Goal: Task Accomplishment & Management: Use online tool/utility

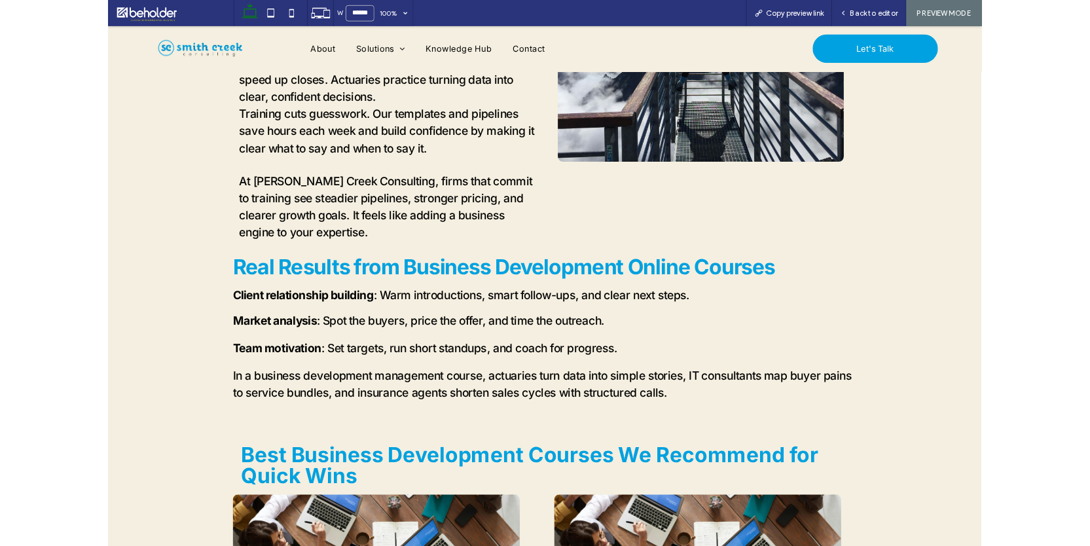
scroll to position [580, 0]
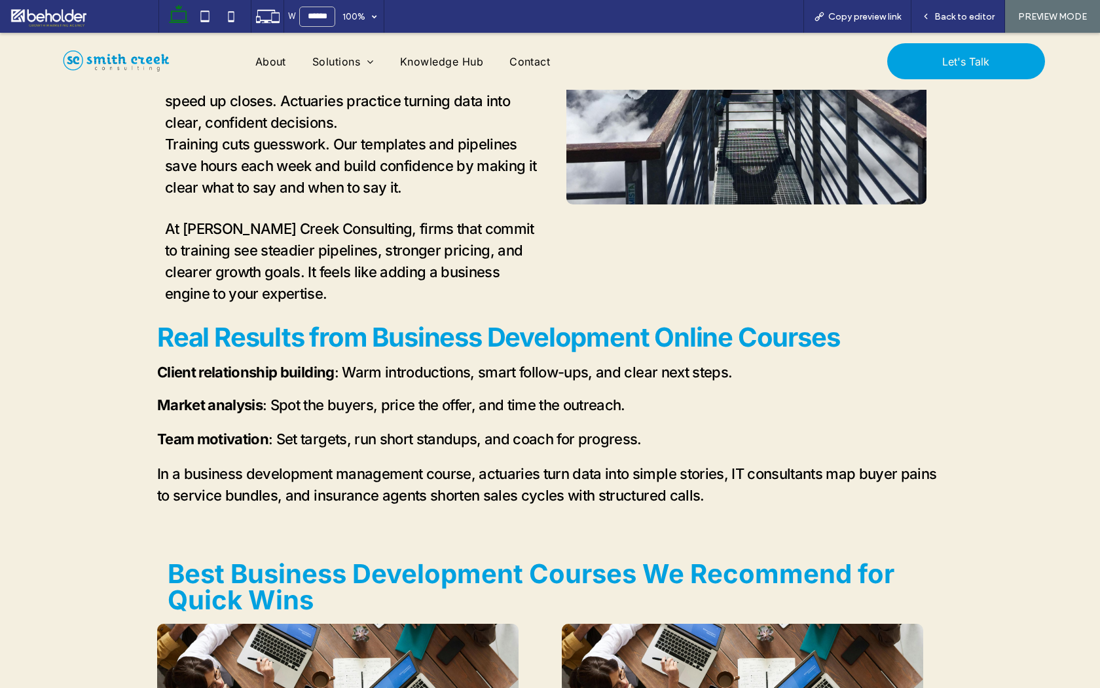
click at [137, 62] on img at bounding box center [116, 61] width 111 height 24
click at [972, 13] on span "Back to editor" at bounding box center [964, 16] width 60 height 11
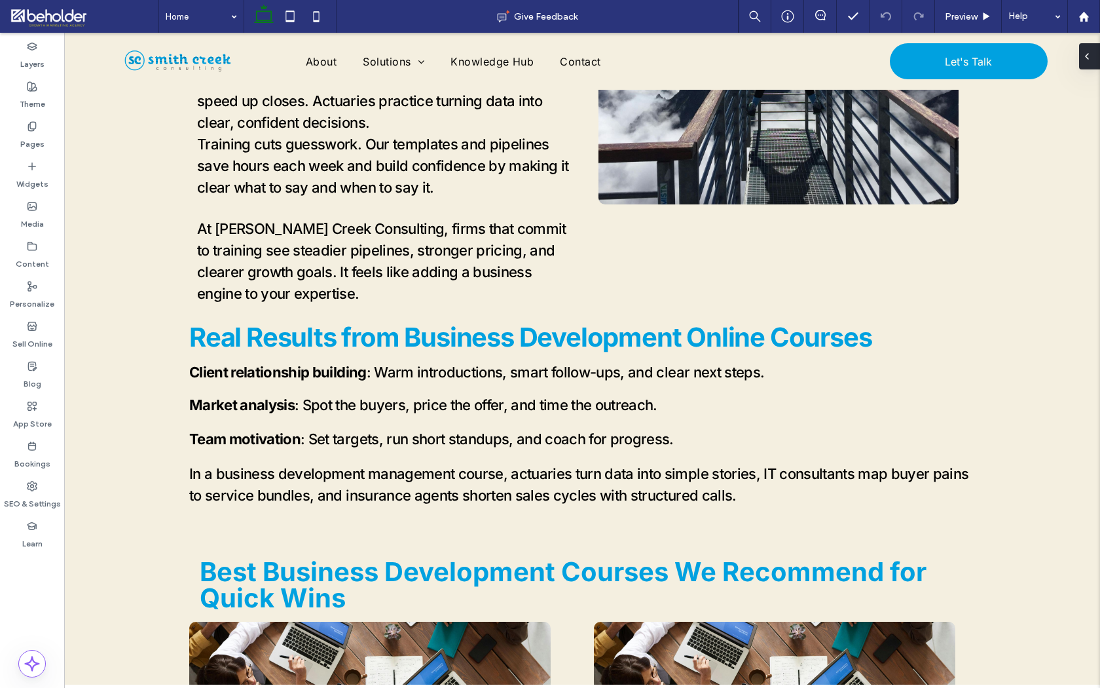
click at [1095, 60] on div at bounding box center [1089, 56] width 21 height 26
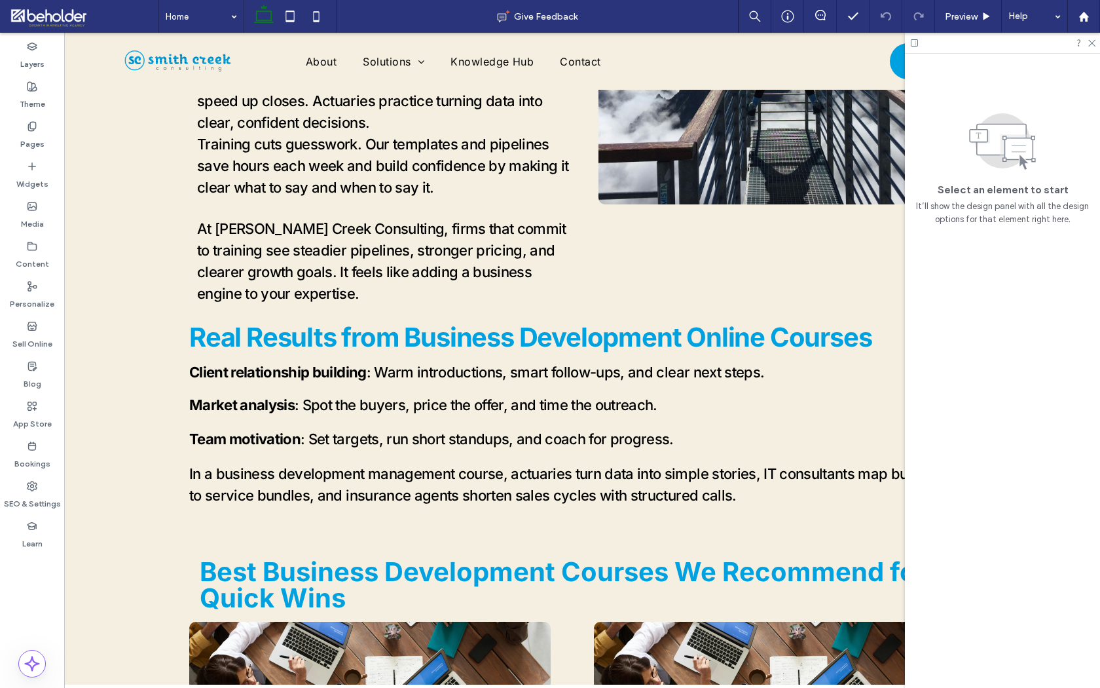
click at [1092, 34] on div at bounding box center [1002, 43] width 195 height 20
click at [1089, 42] on icon at bounding box center [1091, 42] width 9 height 9
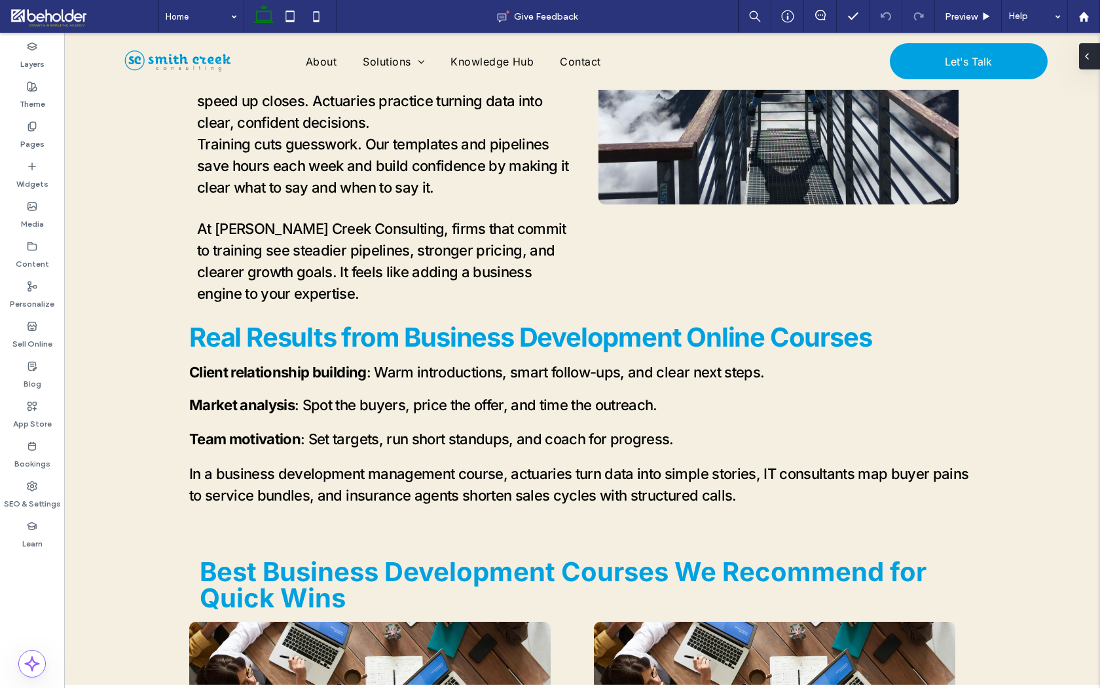
click at [1094, 54] on div at bounding box center [1089, 56] width 21 height 26
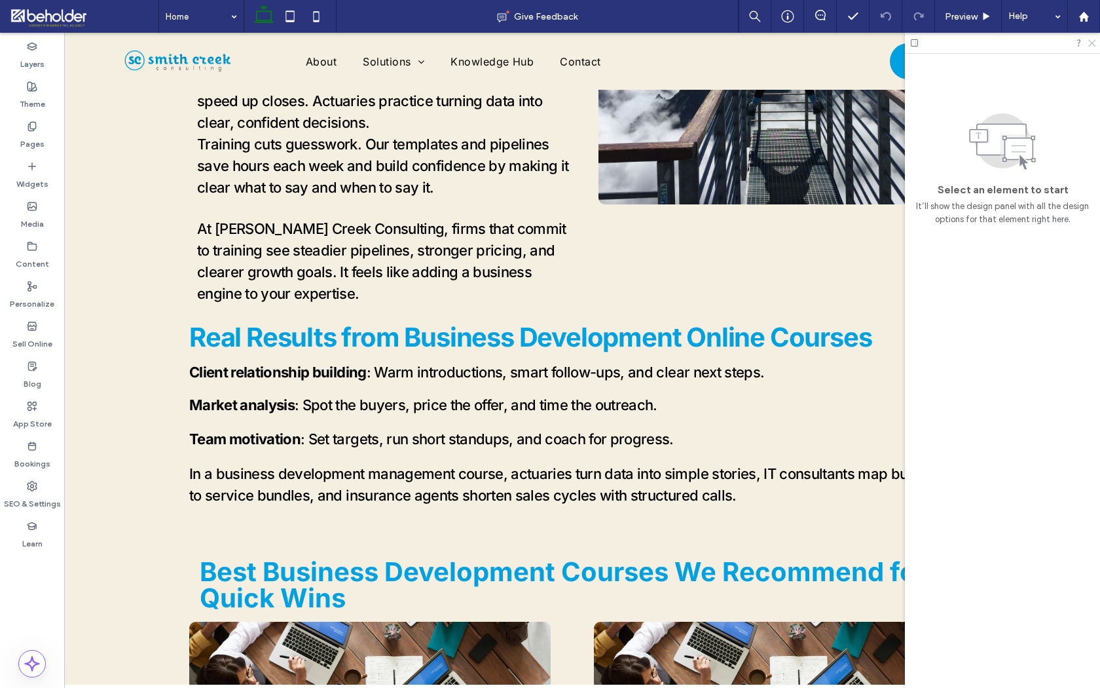
click at [1094, 44] on use at bounding box center [1091, 43] width 7 height 7
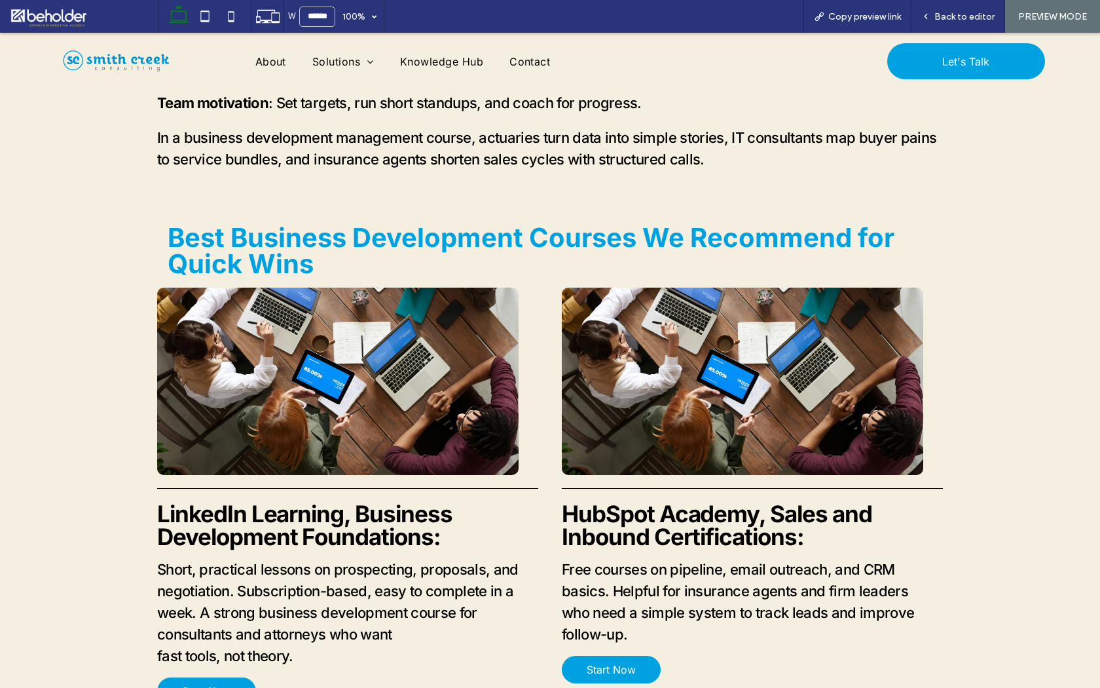
scroll to position [311, 0]
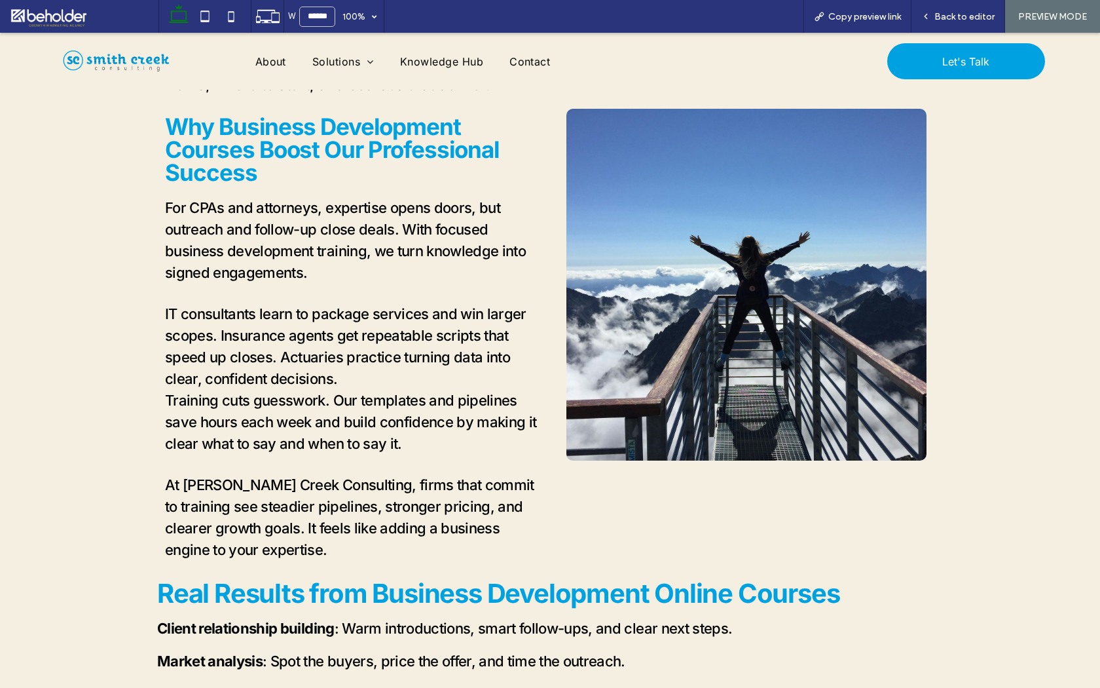
click at [970, 33] on div "About Solutions Advisory Training Business Development Training Business Develo…" at bounding box center [550, 61] width 1100 height 57
click at [962, 19] on span "Back to editor" at bounding box center [964, 16] width 60 height 11
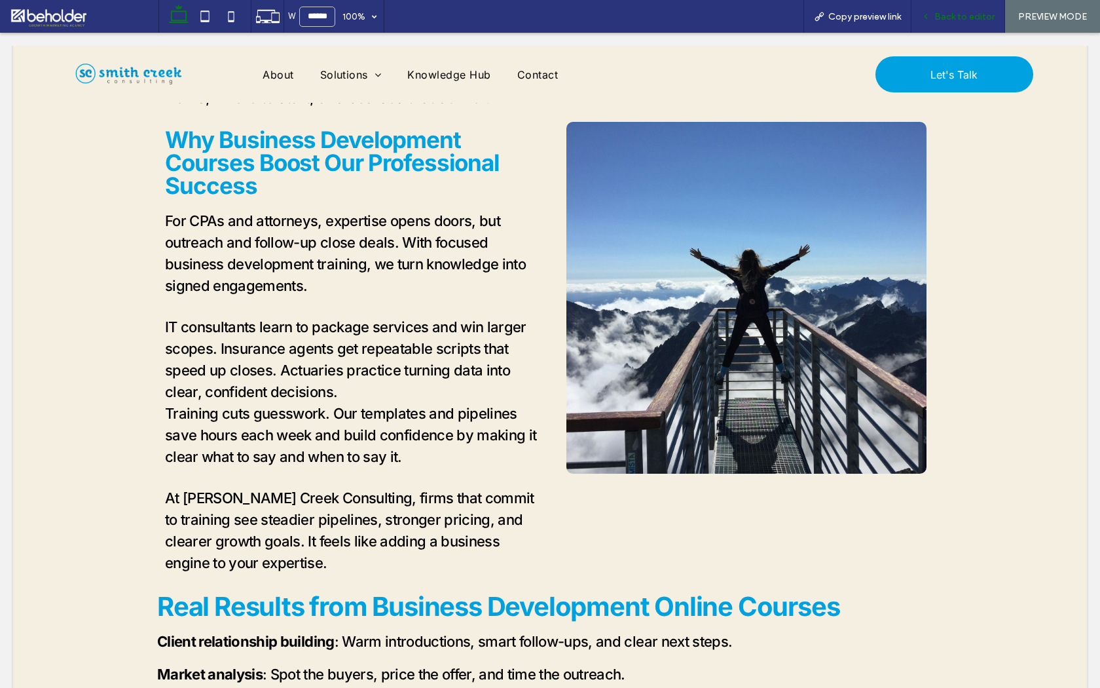
scroll to position [324, 0]
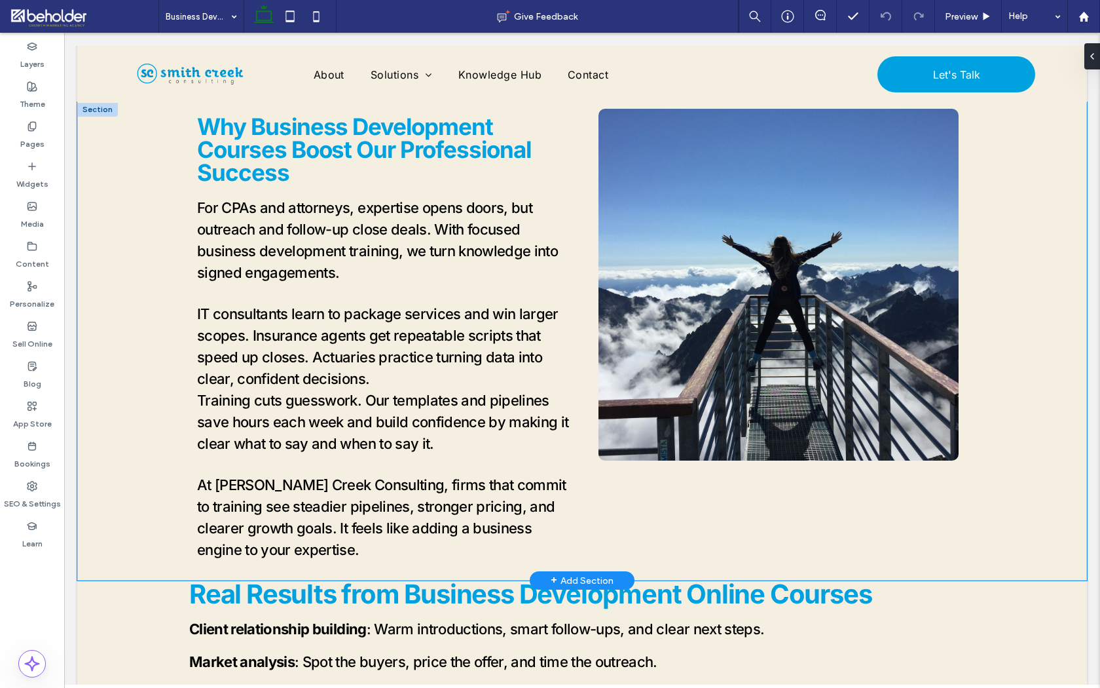
click at [128, 247] on div "Why Business Development Courses Boost Our Professional Success For CPAs and at…" at bounding box center [582, 341] width 1010 height 478
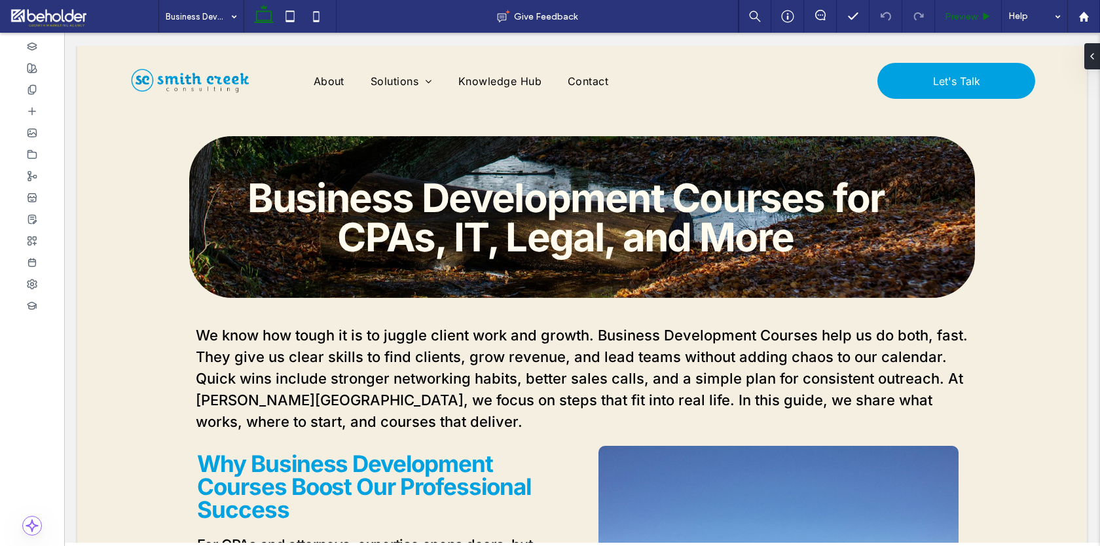
click at [984, 14] on div "Preview" at bounding box center [968, 16] width 66 height 11
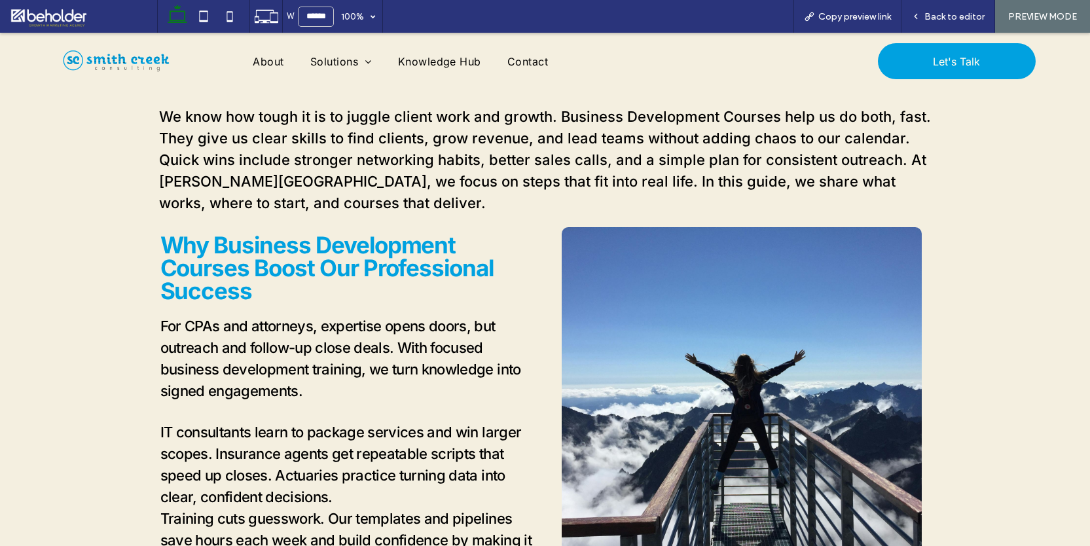
scroll to position [193, 0]
click at [961, 17] on span "Back to editor" at bounding box center [955, 16] width 60 height 11
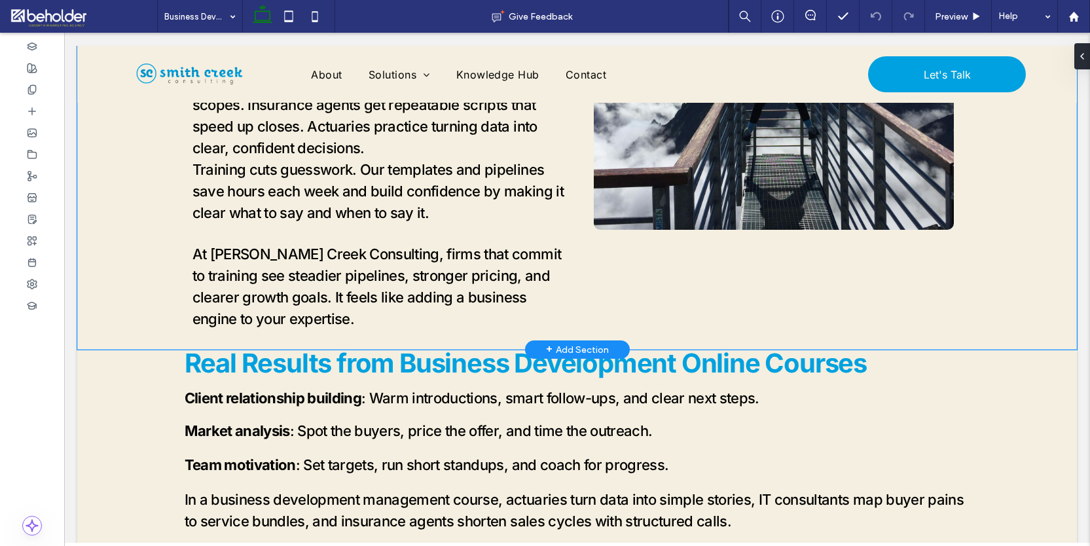
scroll to position [555, 0]
click at [99, 233] on div "Why Business Development Courses Boost Our Professional Success For CPAs and at…" at bounding box center [577, 110] width 1000 height 478
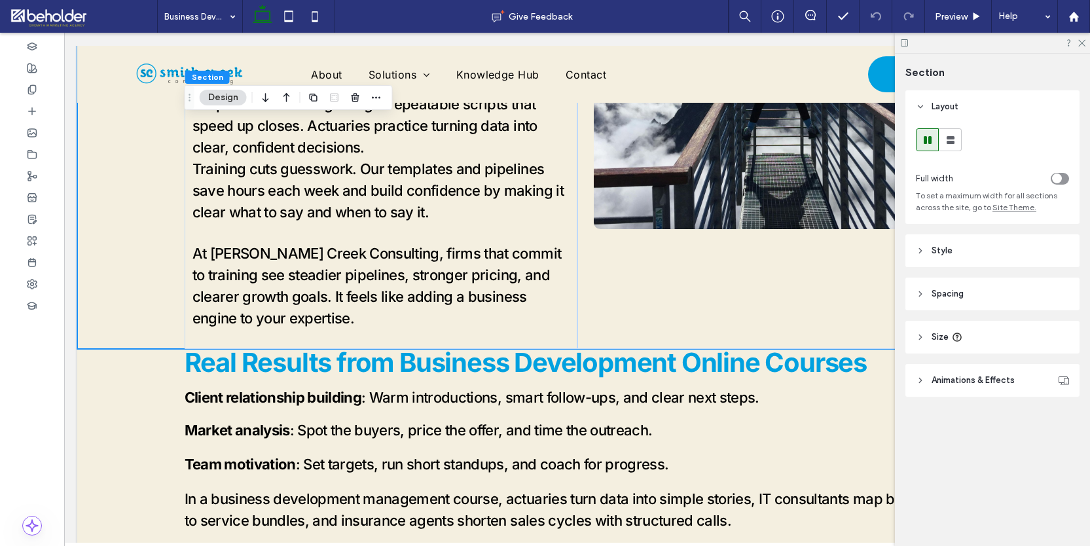
click at [968, 337] on header "Size" at bounding box center [993, 337] width 174 height 33
click at [962, 299] on span "Spacing" at bounding box center [948, 293] width 32 height 13
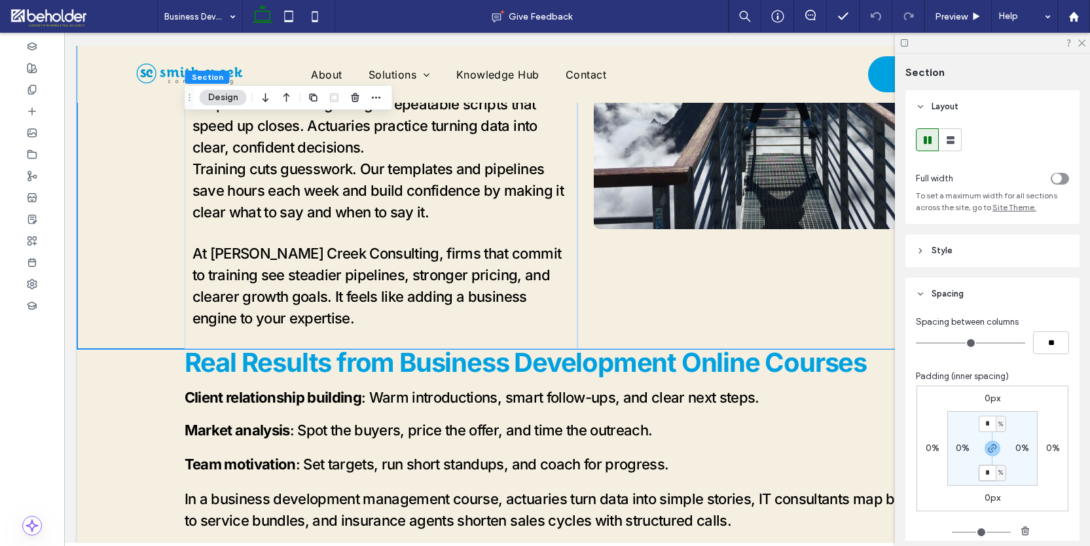
click at [991, 468] on input "*" at bounding box center [987, 473] width 17 height 16
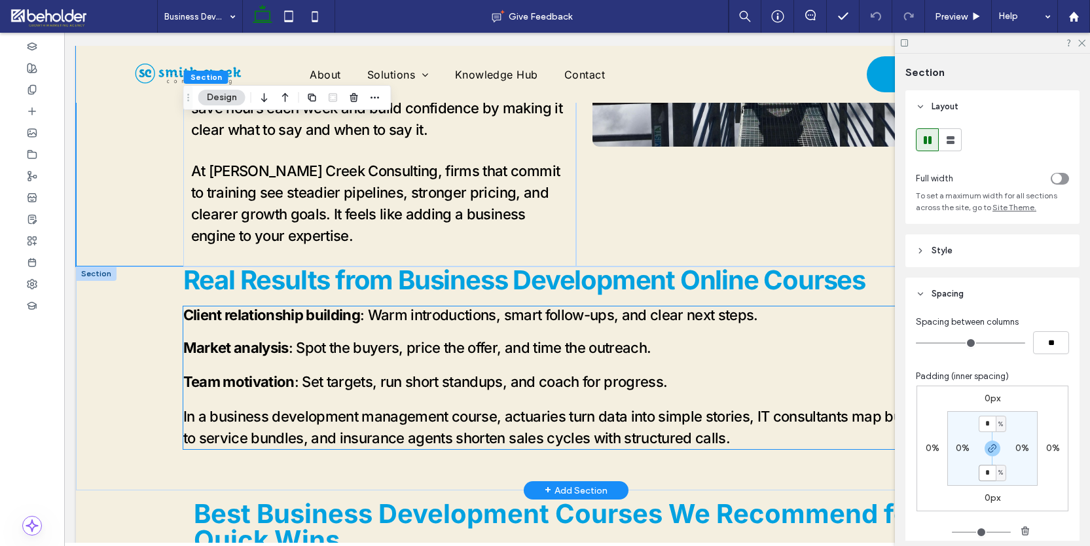
scroll to position [731, 0]
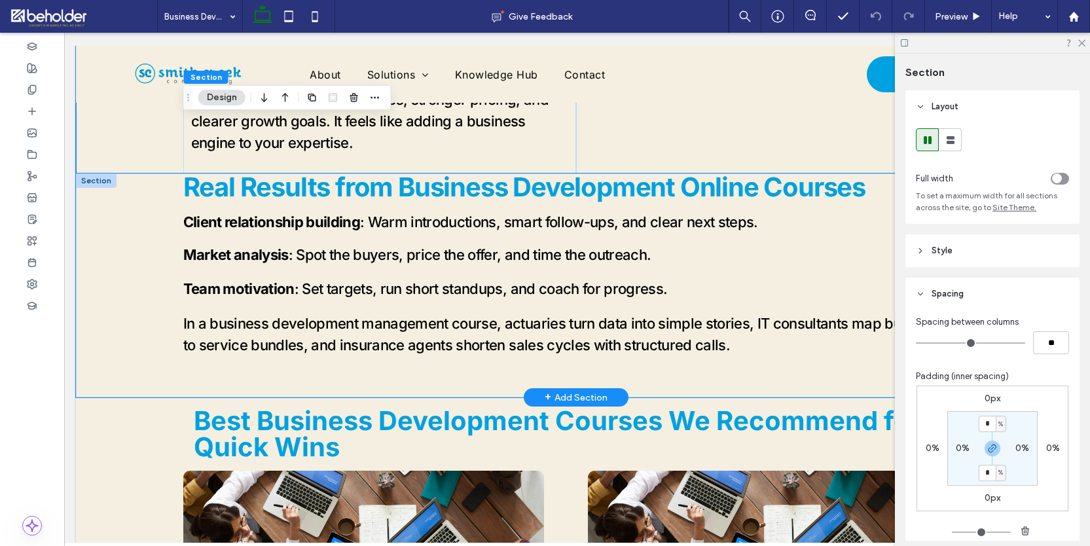
click at [133, 308] on div "Real Results from Business Development Online Courses Client relationship build…" at bounding box center [576, 286] width 1000 height 224
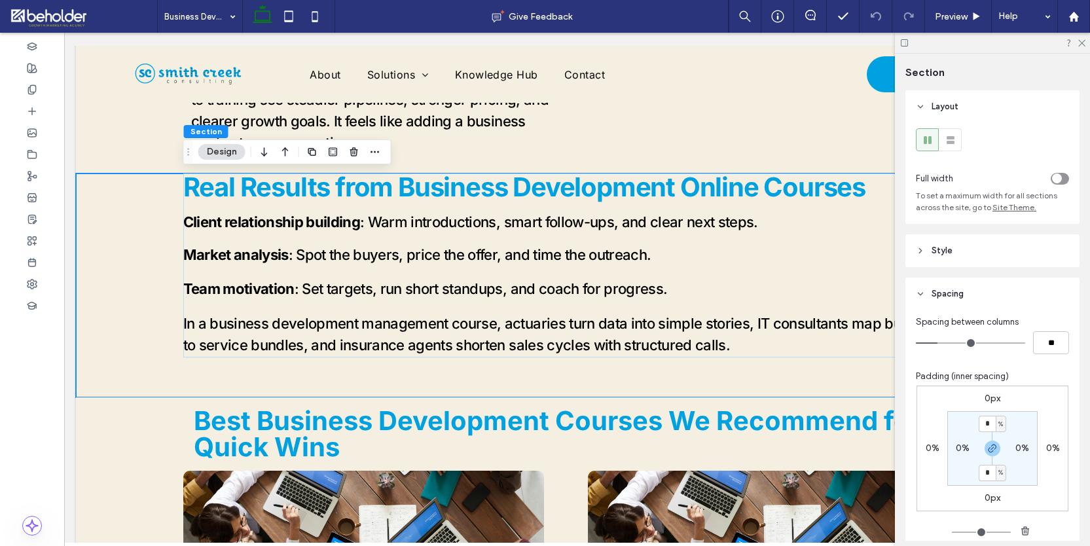
click at [991, 471] on input "*" at bounding box center [987, 473] width 17 height 16
type input "*"
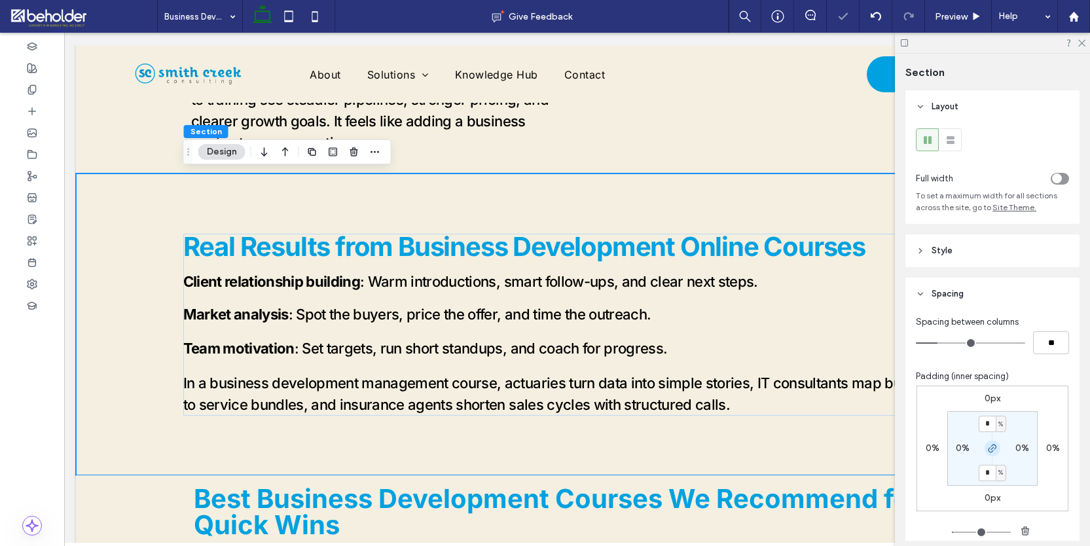
click at [995, 445] on icon "button" at bounding box center [992, 448] width 10 height 10
click at [993, 420] on input "*" at bounding box center [987, 424] width 17 height 16
type input "*"
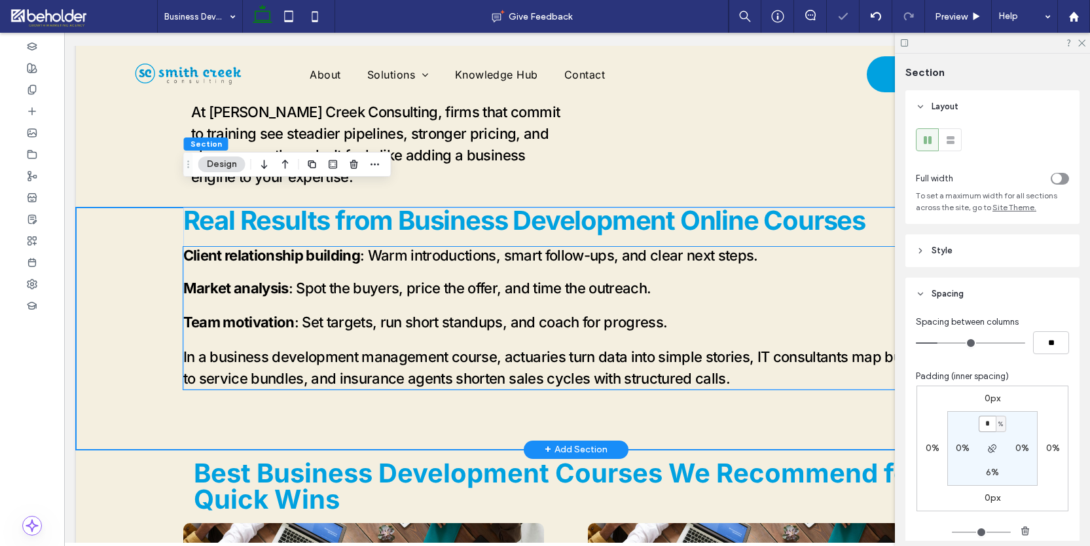
scroll to position [671, 0]
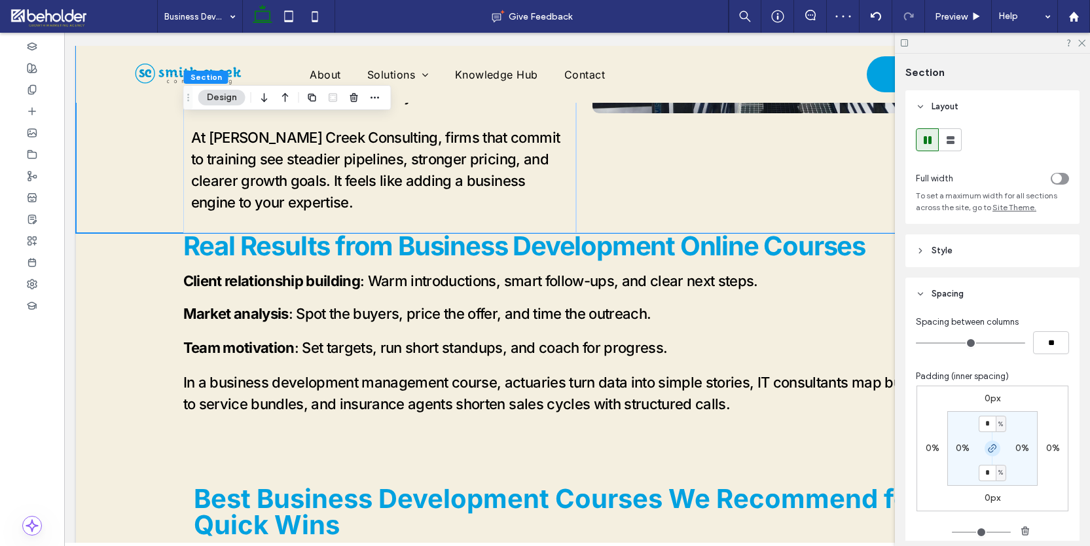
click at [996, 449] on icon "button" at bounding box center [992, 448] width 10 height 10
click at [989, 471] on label "0%" at bounding box center [992, 472] width 14 height 11
type input "*"
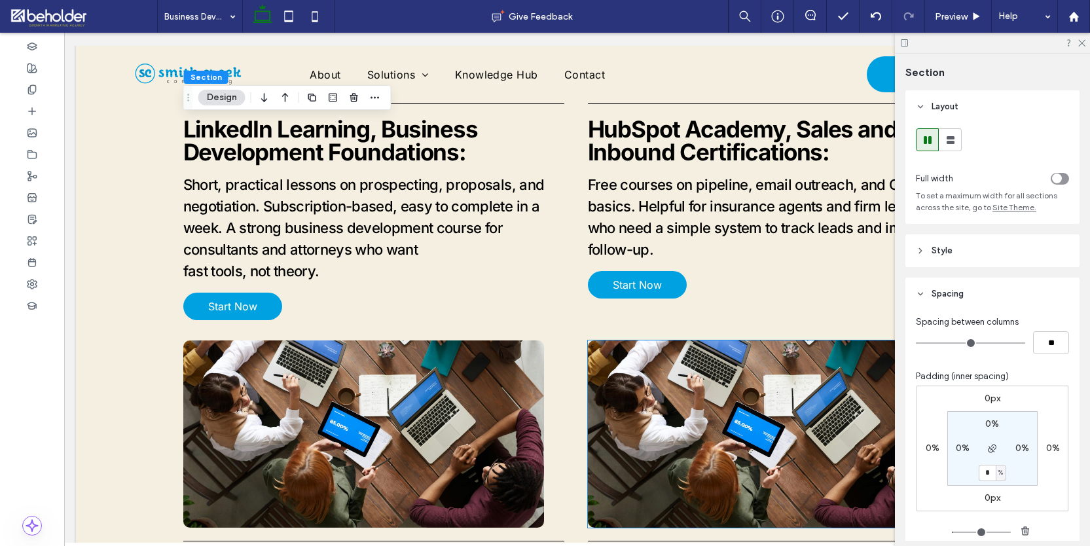
scroll to position [1370, 0]
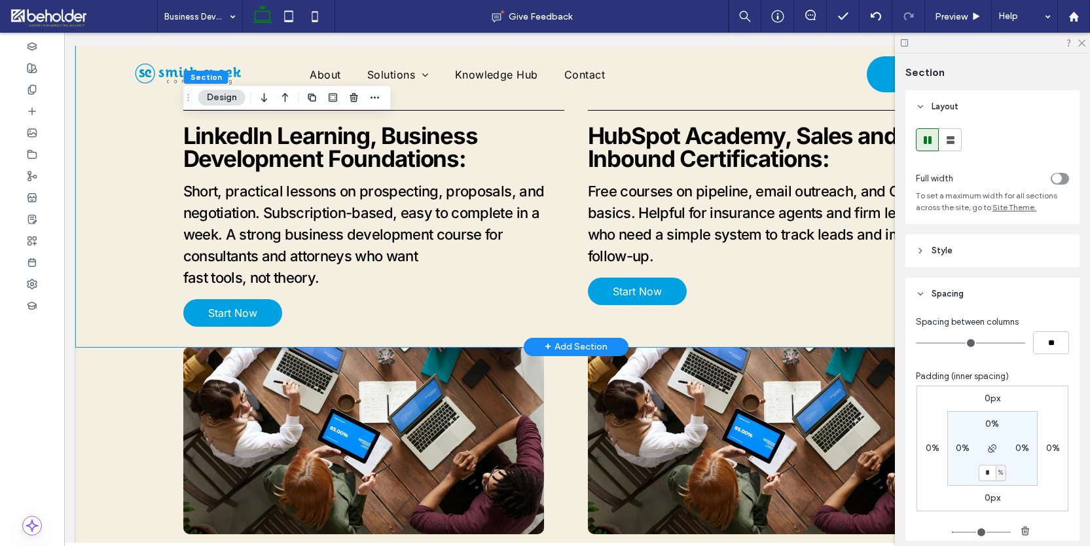
click at [149, 333] on div "LinkedIn Learning, Business Development Foundations: Short, practical lessons o…" at bounding box center [576, 128] width 1000 height 437
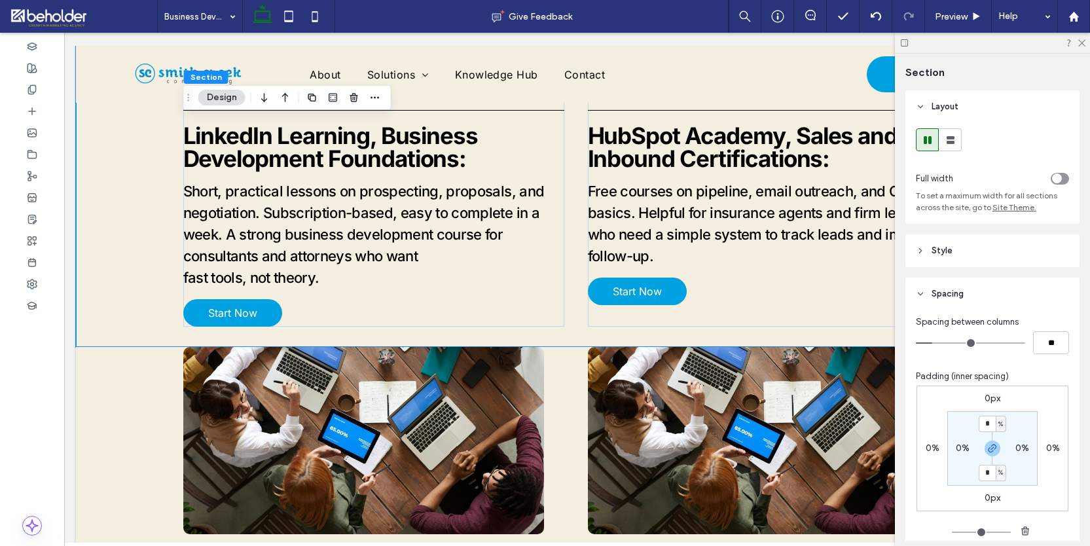
click at [990, 471] on input "*" at bounding box center [987, 473] width 17 height 16
type input "*"
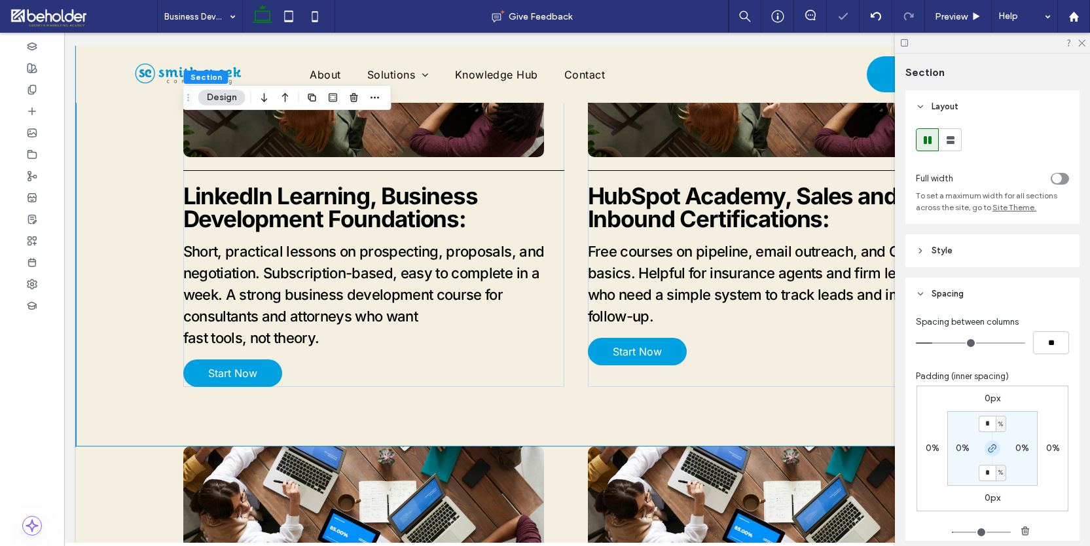
click at [994, 446] on icon "button" at bounding box center [992, 448] width 10 height 10
click at [991, 422] on input "*" at bounding box center [987, 424] width 17 height 16
type input "*"
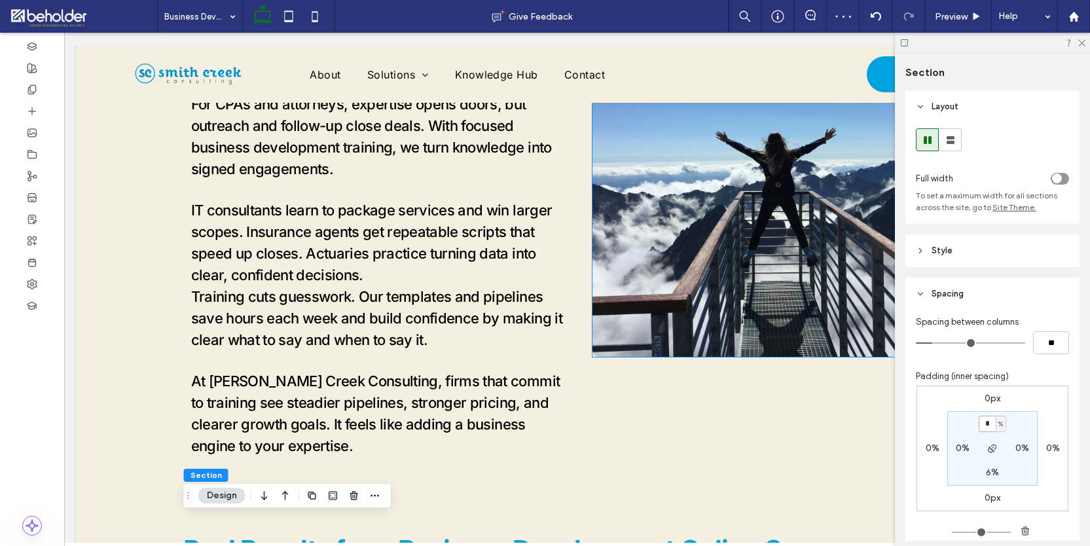
scroll to position [424, 0]
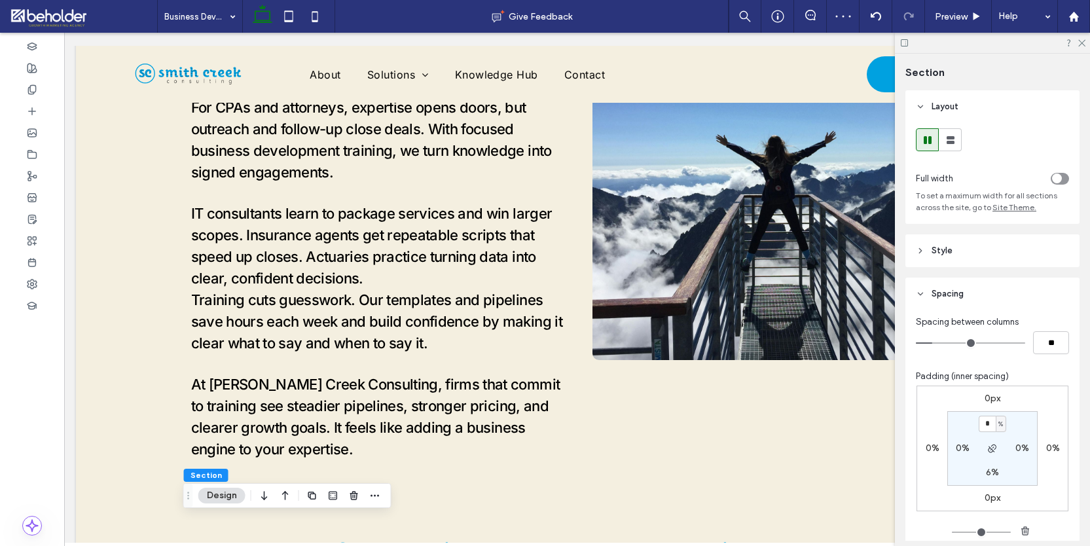
click at [1086, 43] on div at bounding box center [992, 43] width 195 height 20
click at [1084, 45] on use at bounding box center [1081, 43] width 7 height 7
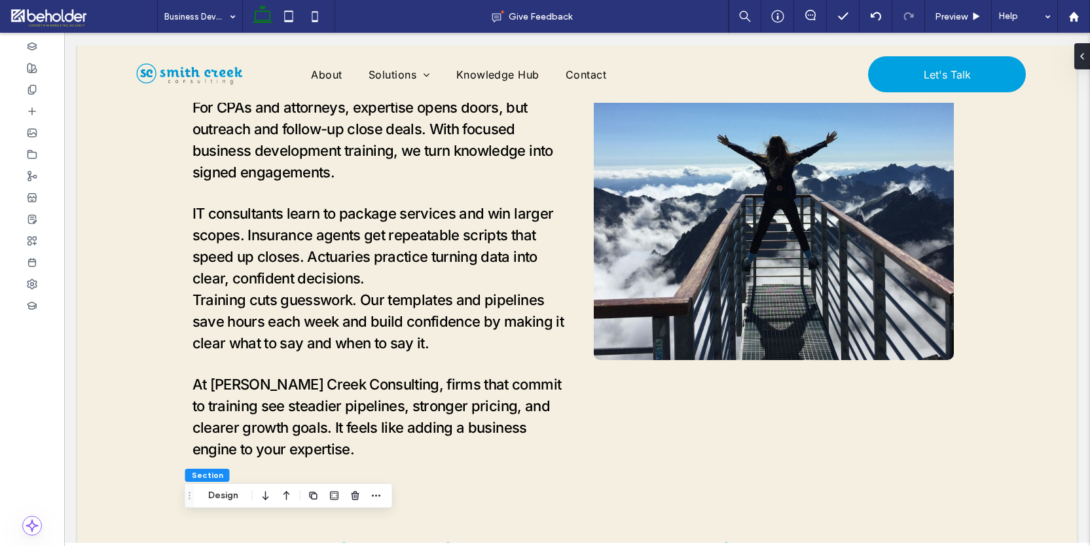
scroll to position [0, 0]
click at [968, 15] on div "Preview" at bounding box center [958, 16] width 66 height 11
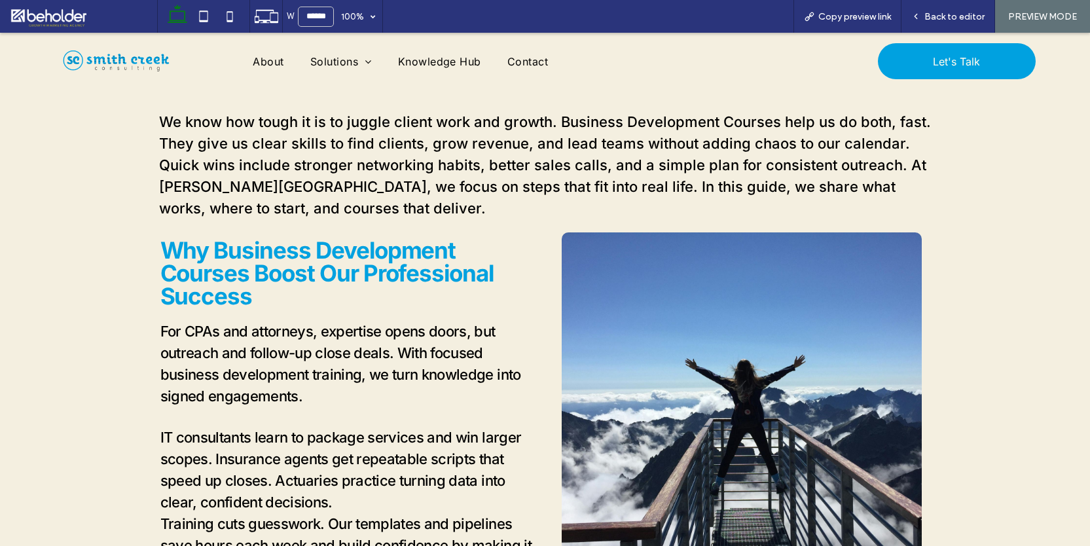
scroll to position [164, 0]
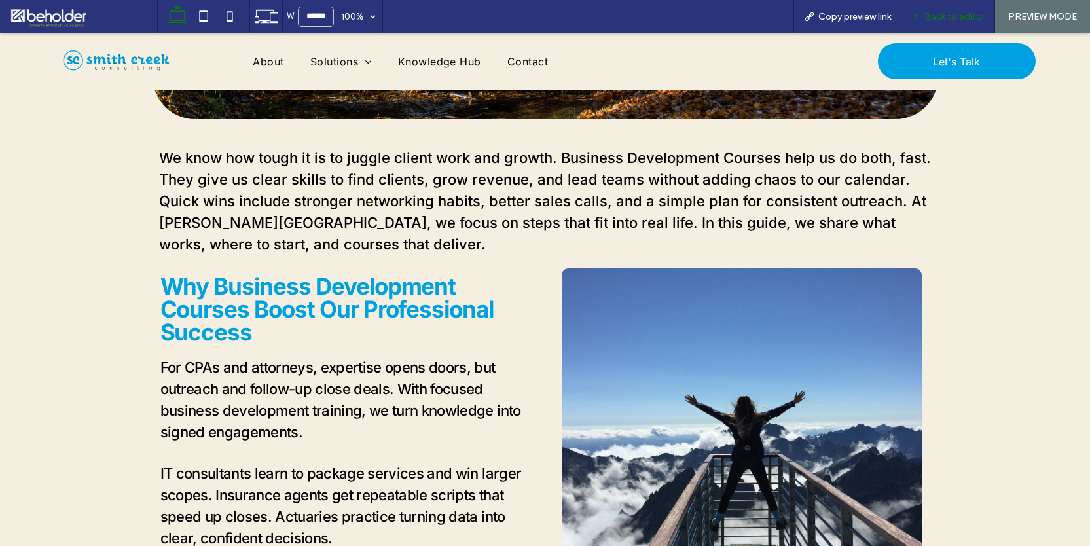
click at [947, 26] on div "Back to editor" at bounding box center [949, 16] width 94 height 33
click at [946, 20] on span "Back to editor" at bounding box center [955, 16] width 60 height 11
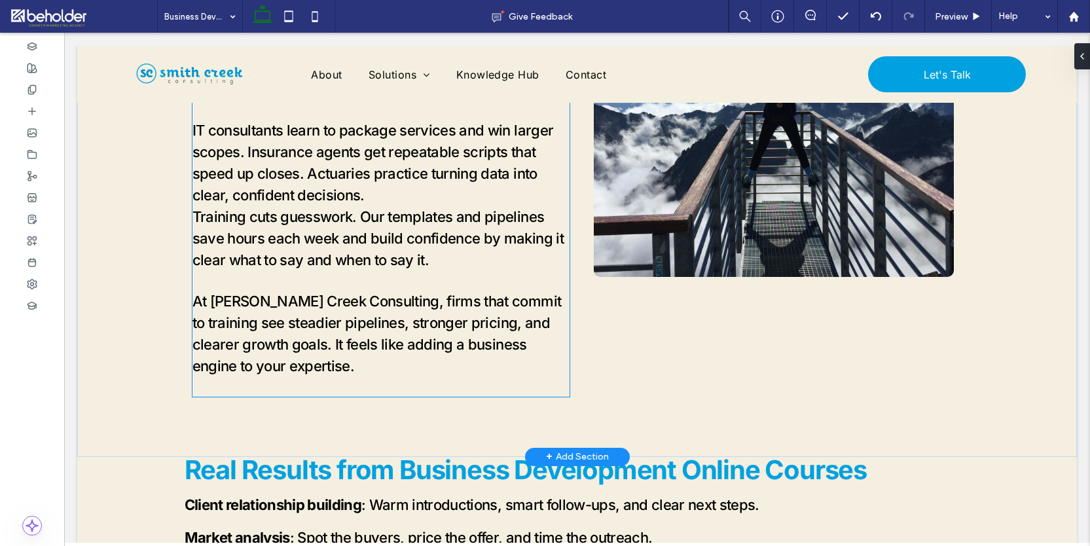
scroll to position [515, 0]
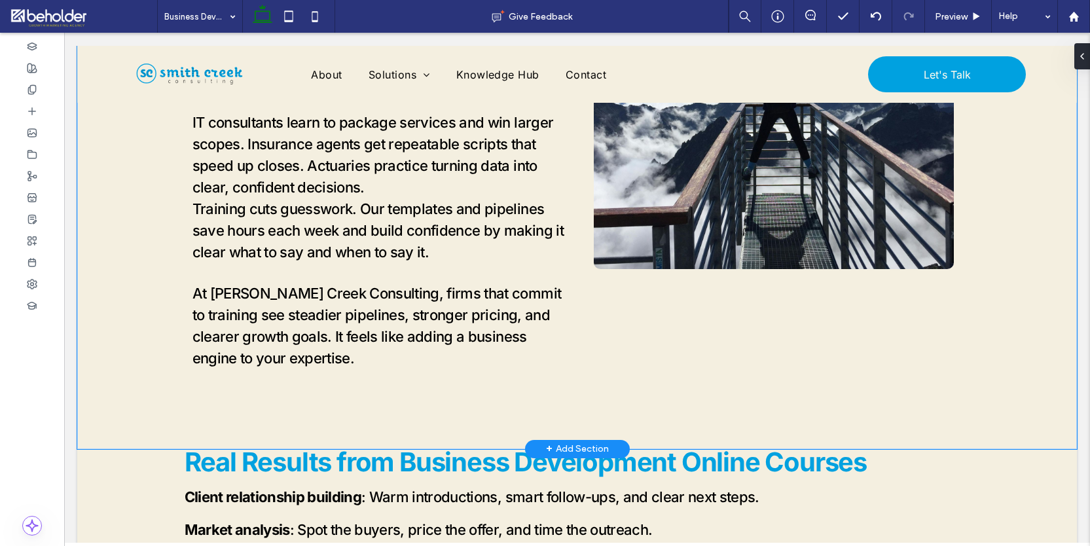
click at [134, 249] on div "Why Business Development Courses Boost Our Professional Success For CPAs and at…" at bounding box center [577, 180] width 1000 height 538
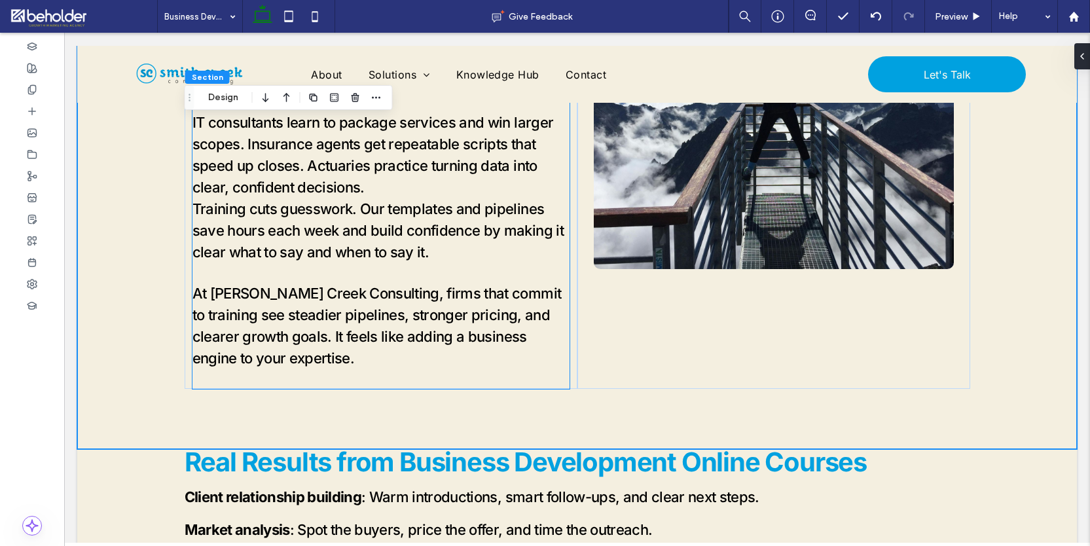
click at [221, 107] on div "Section Design" at bounding box center [289, 97] width 208 height 25
click at [227, 96] on button "Design" at bounding box center [223, 98] width 47 height 16
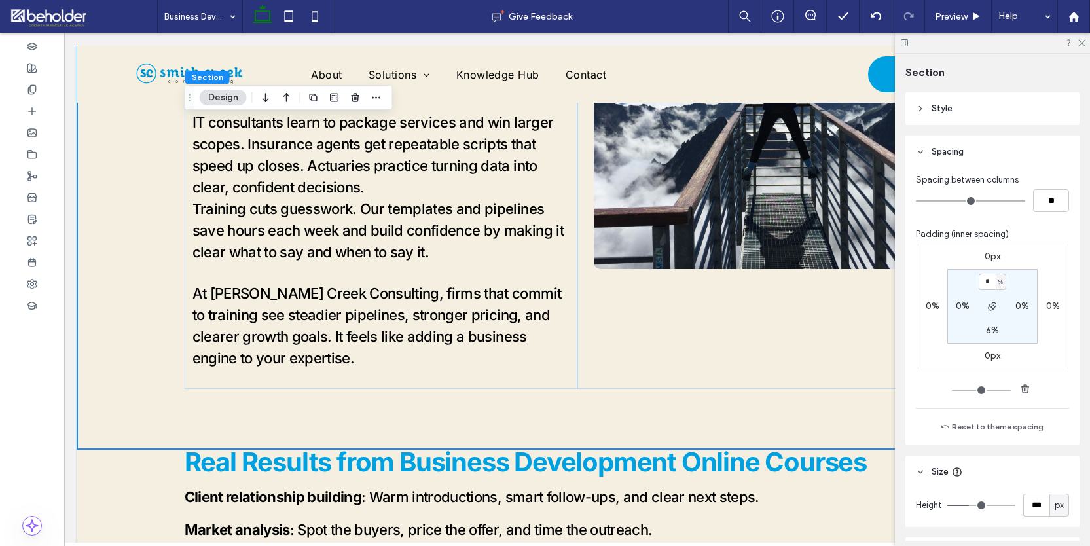
scroll to position [171, 0]
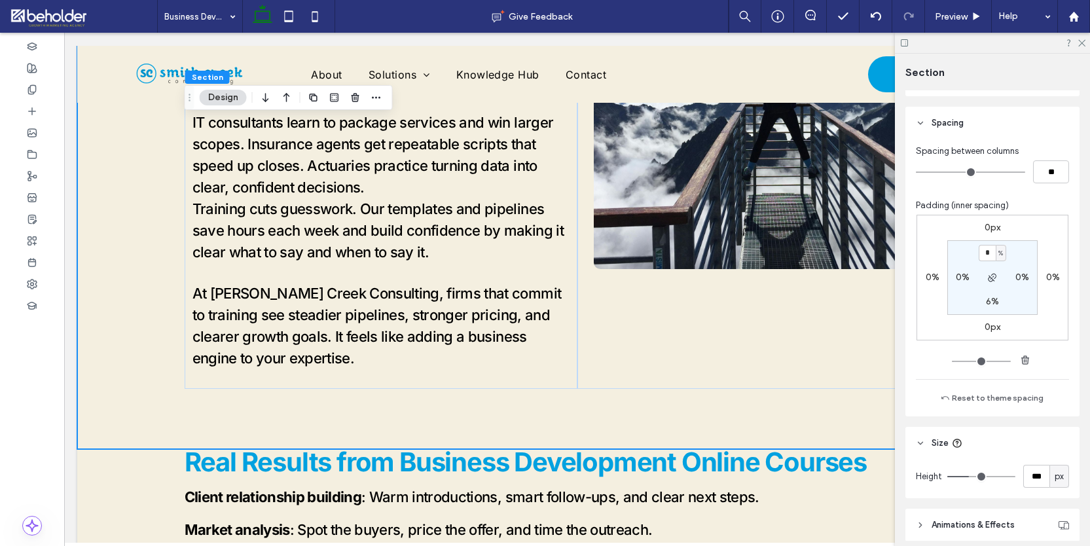
click at [990, 307] on label "6%" at bounding box center [992, 301] width 13 height 11
type input "*"
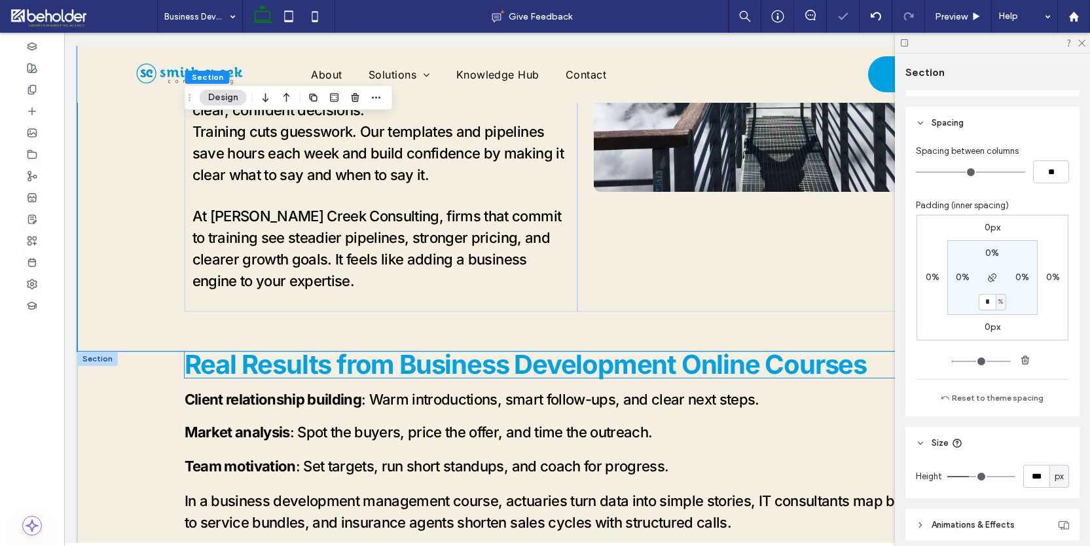
scroll to position [687, 0]
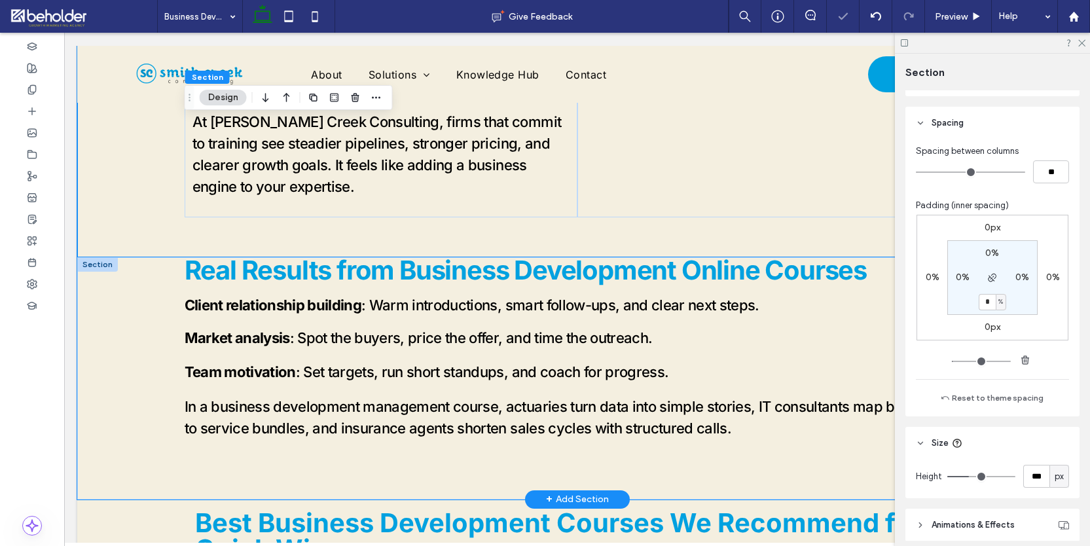
drag, startPoint x: 135, startPoint y: 377, endPoint x: 712, endPoint y: 349, distance: 577.5
click at [135, 377] on div "Real Results from Business Development Online Courses Client relationship build…" at bounding box center [577, 378] width 1000 height 242
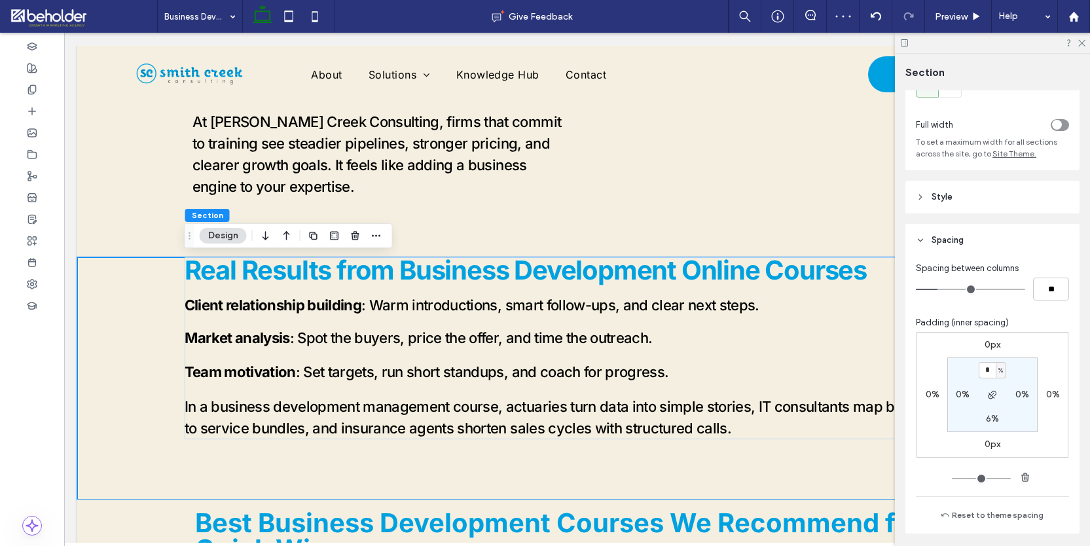
scroll to position [64, 0]
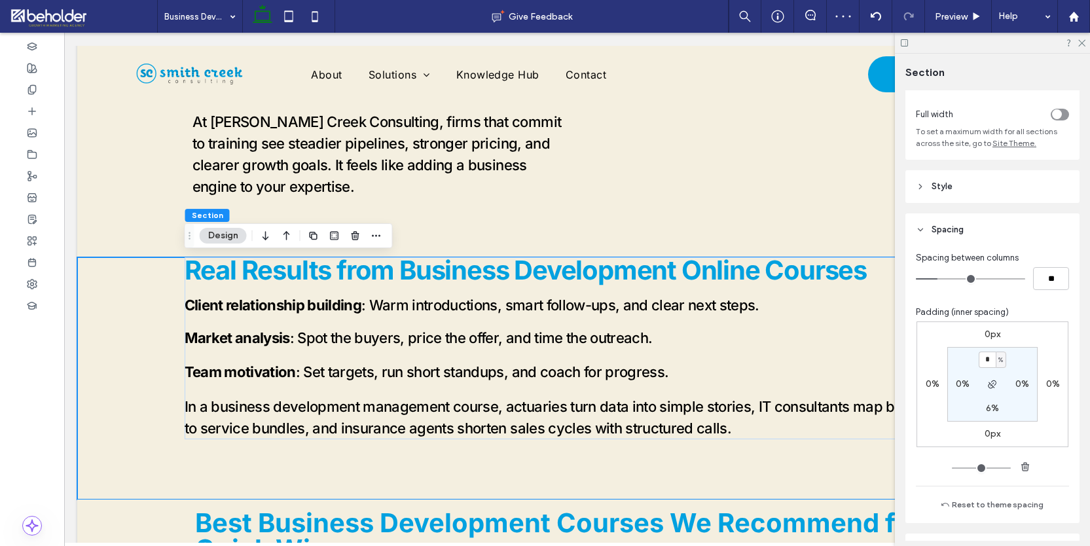
click at [989, 407] on label "6%" at bounding box center [992, 408] width 13 height 11
type input "*"
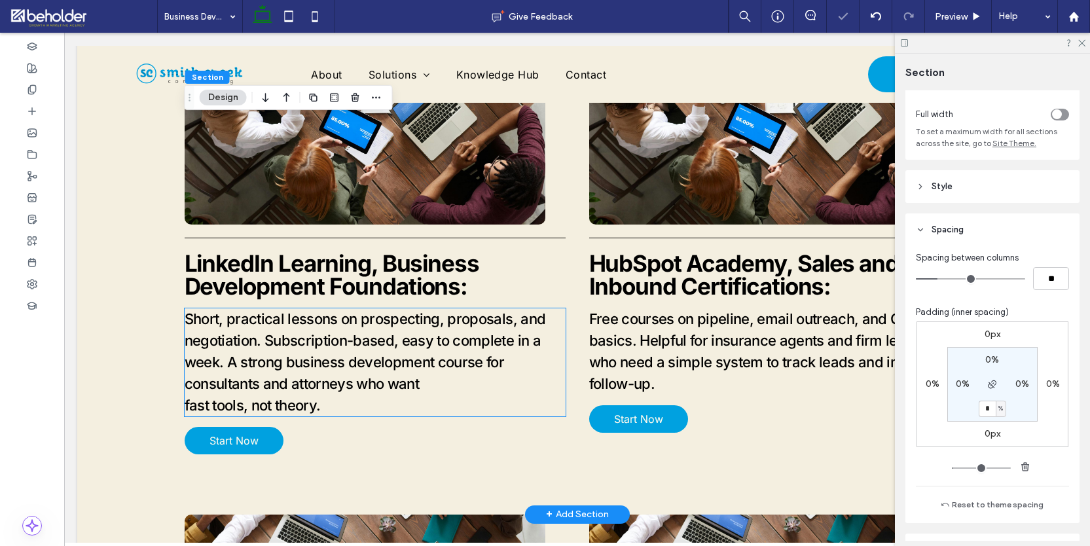
scroll to position [1348, 0]
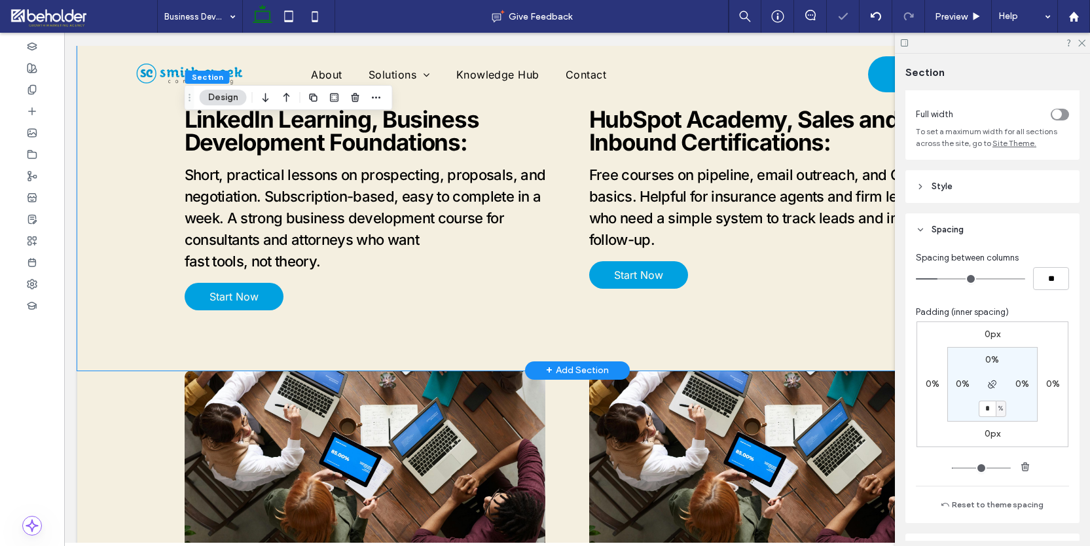
click at [117, 272] on div "LinkedIn Learning, Business Development Foundations: Short, practical lessons o…" at bounding box center [577, 131] width 1000 height 477
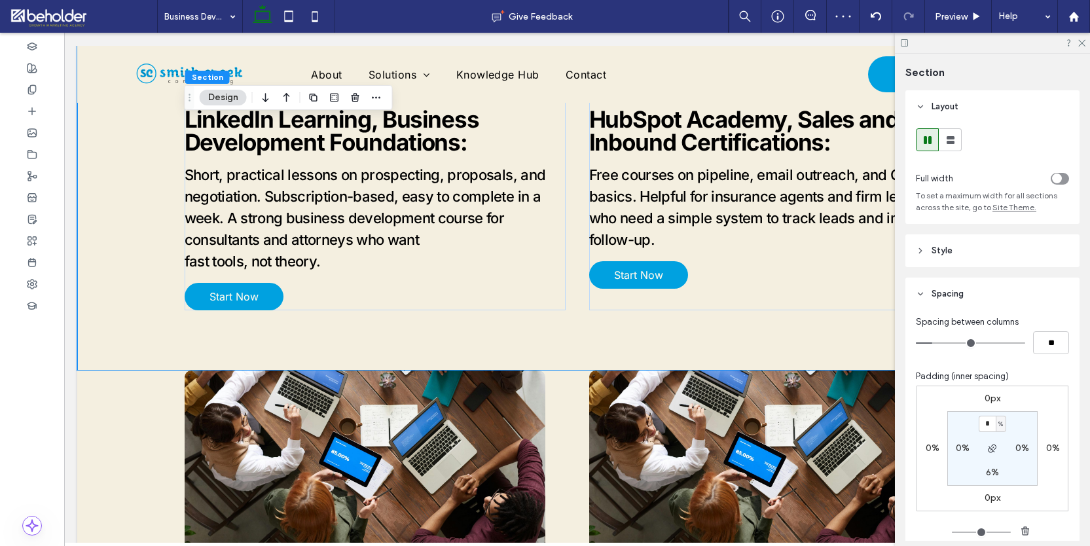
click at [988, 474] on label "6%" at bounding box center [992, 472] width 13 height 11
type input "*"
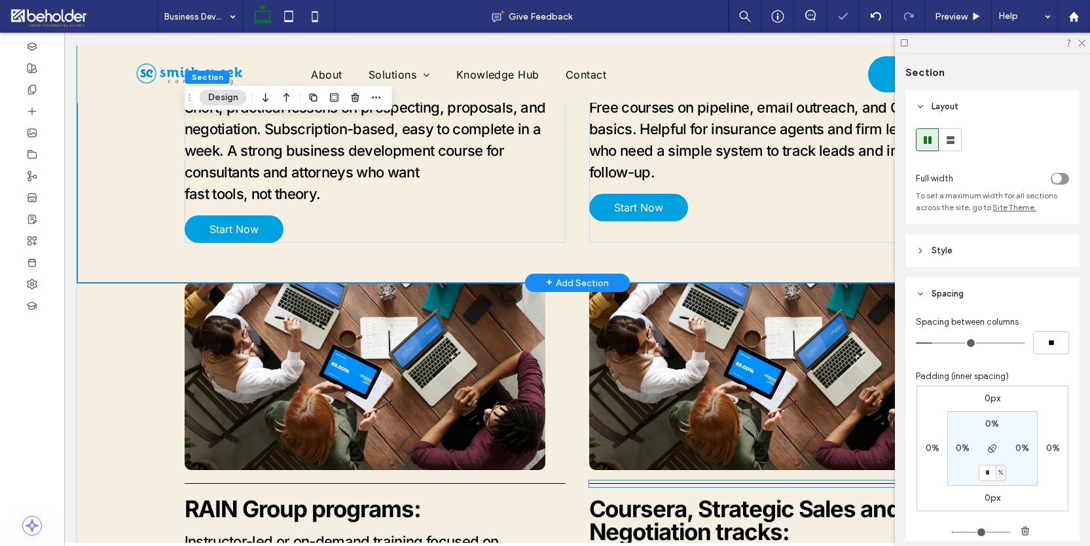
scroll to position [1566, 0]
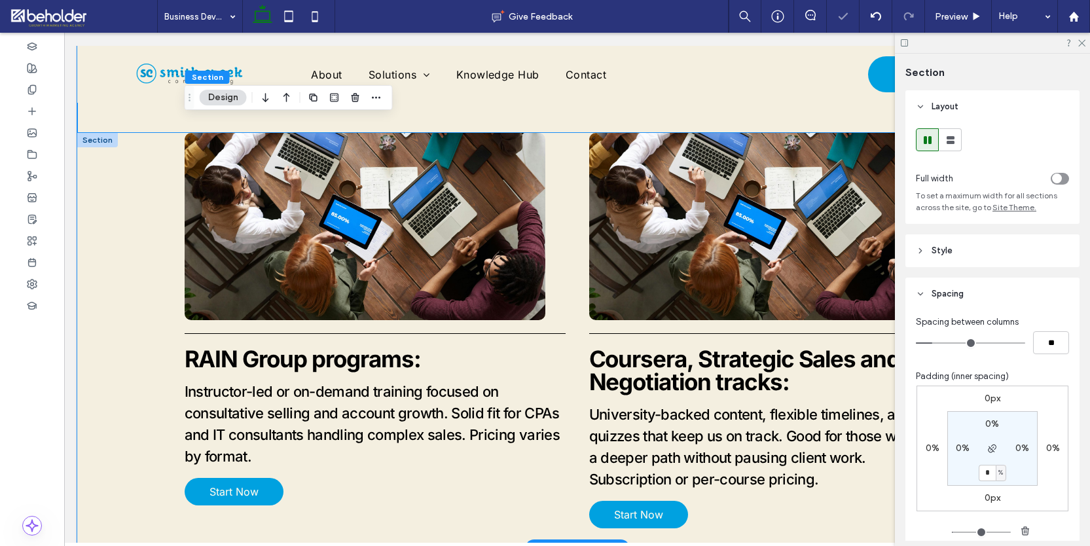
click at [140, 323] on div "RAIN Group programs: I nstructor-led or on-demand training focused on consultat…" at bounding box center [577, 341] width 1000 height 416
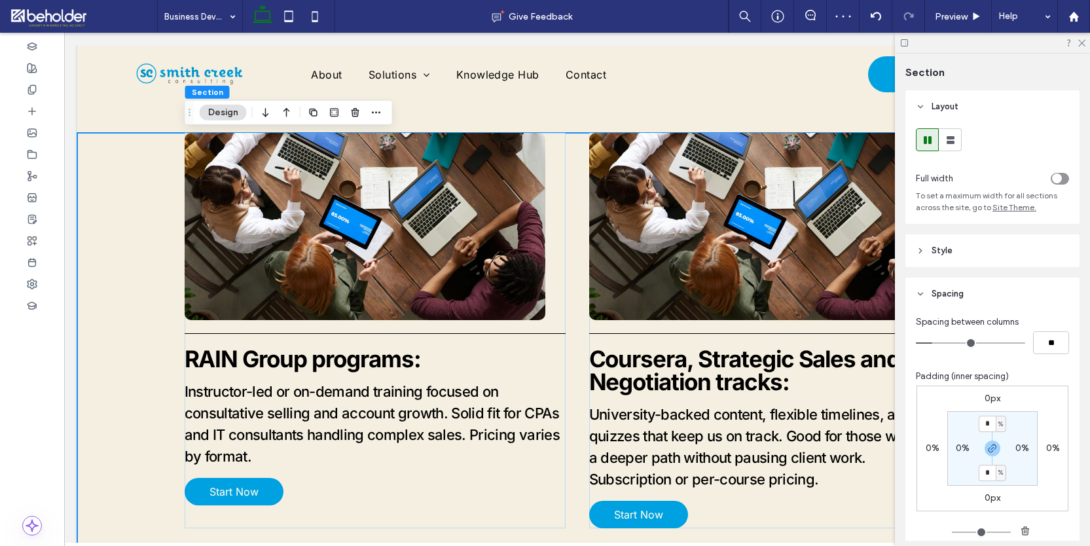
click at [986, 473] on input "*" at bounding box center [987, 473] width 17 height 16
type input "*"
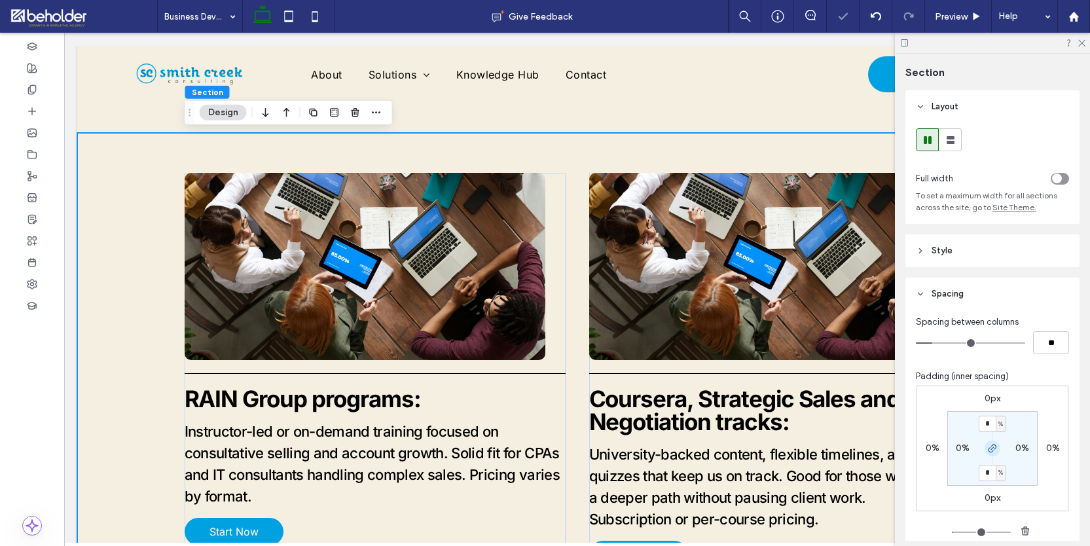
click at [997, 447] on icon "button" at bounding box center [992, 448] width 10 height 10
click at [995, 418] on input "*" at bounding box center [987, 424] width 17 height 16
type input "*"
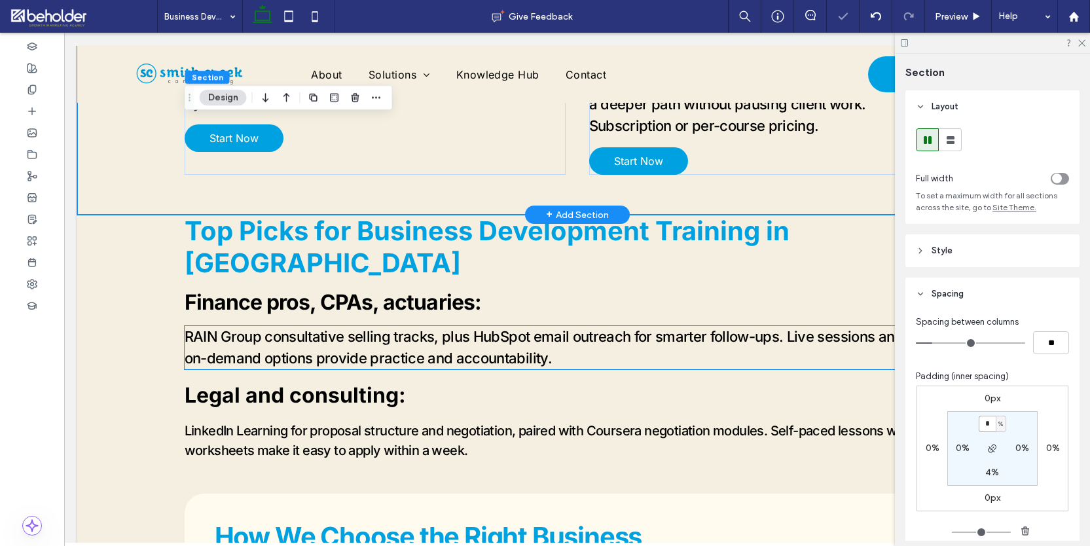
scroll to position [1939, 0]
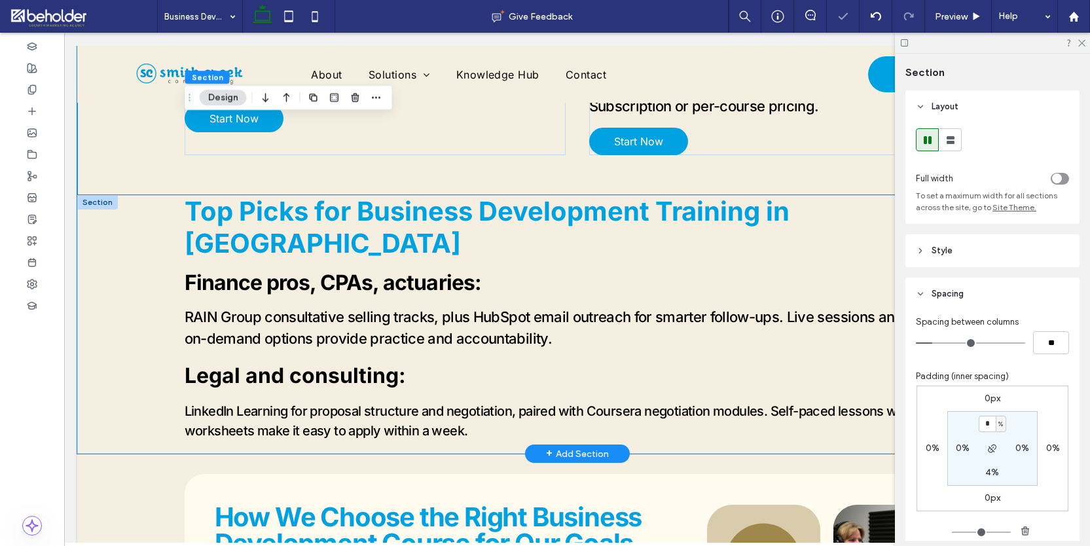
click at [121, 287] on div "Top Picks for Business Development Training in Key Fields Finance pros, CPAs, a…" at bounding box center [577, 324] width 1000 height 259
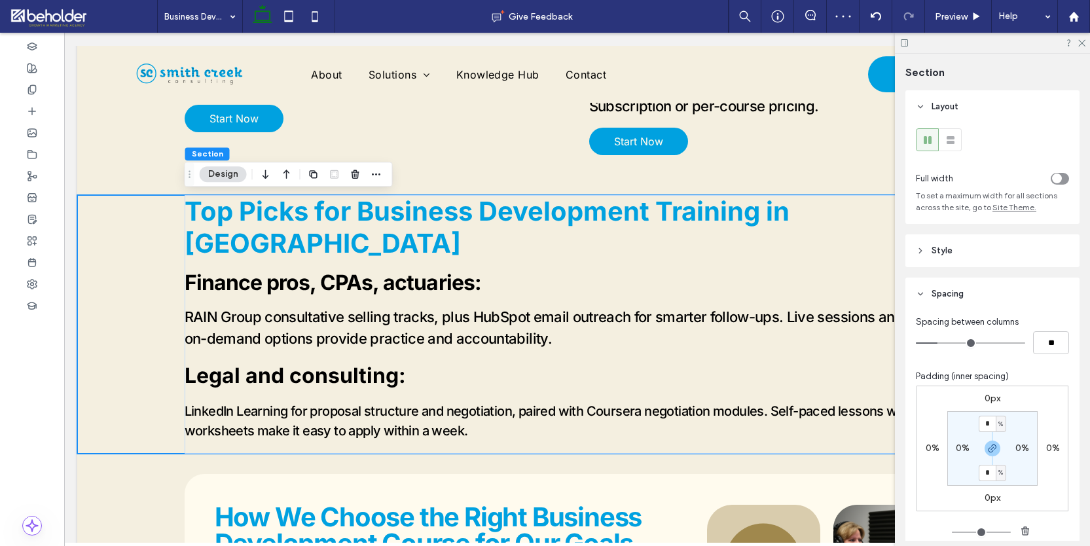
click at [989, 468] on input "*" at bounding box center [987, 473] width 17 height 16
type input "*"
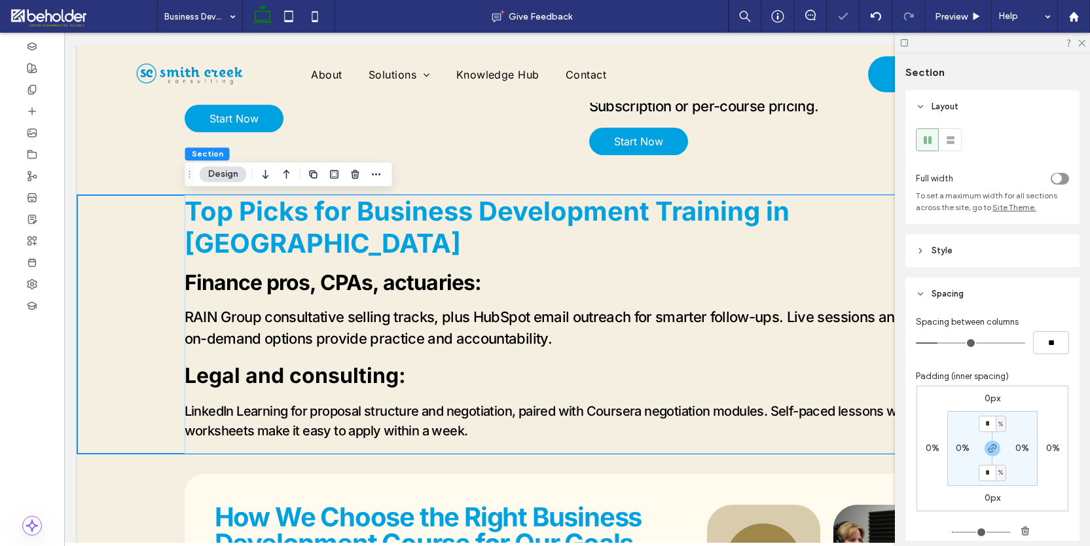
type input "*"
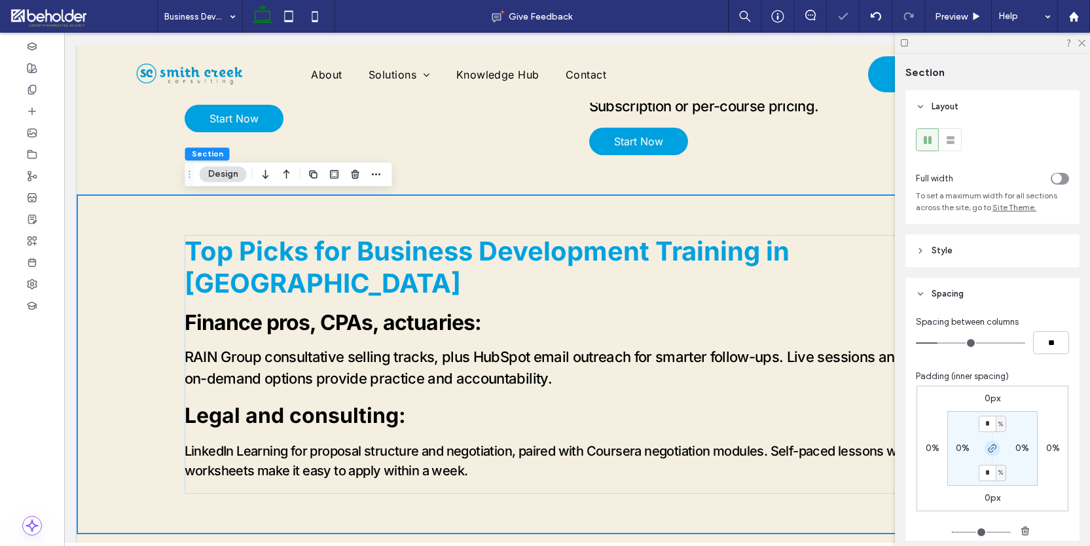
click at [995, 447] on icon "button" at bounding box center [992, 448] width 10 height 10
click at [993, 424] on input "*" at bounding box center [987, 424] width 17 height 16
type input "*"
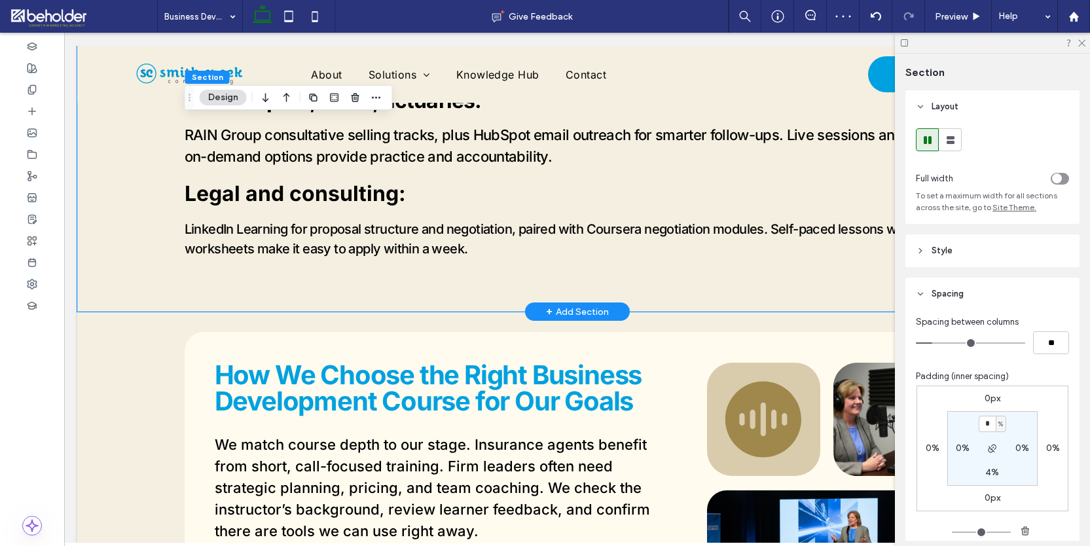
scroll to position [2142, 0]
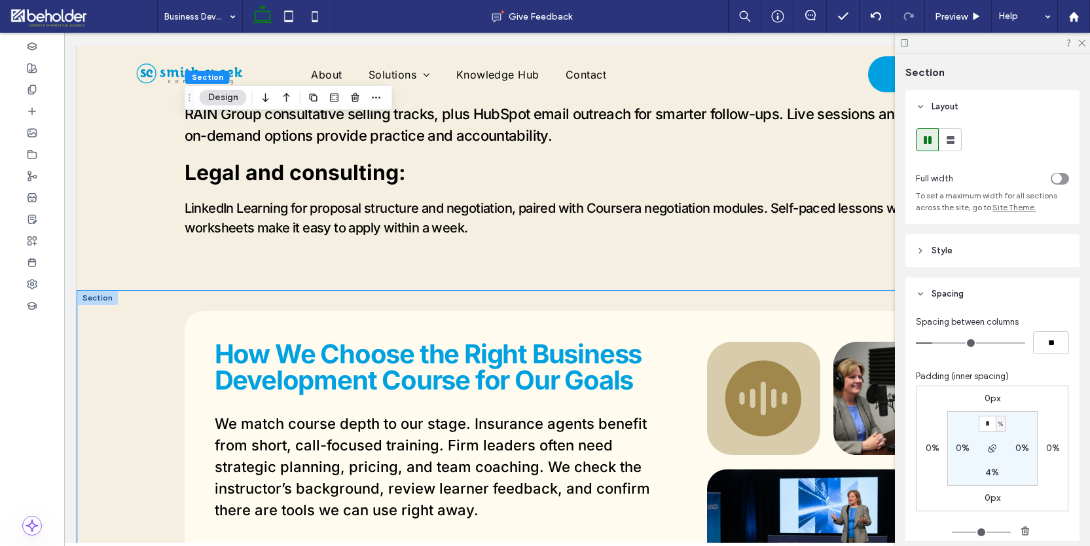
click at [95, 293] on div "How We Choose the Right Business Development Course for Our Goals We match cour…" at bounding box center [577, 522] width 1000 height 462
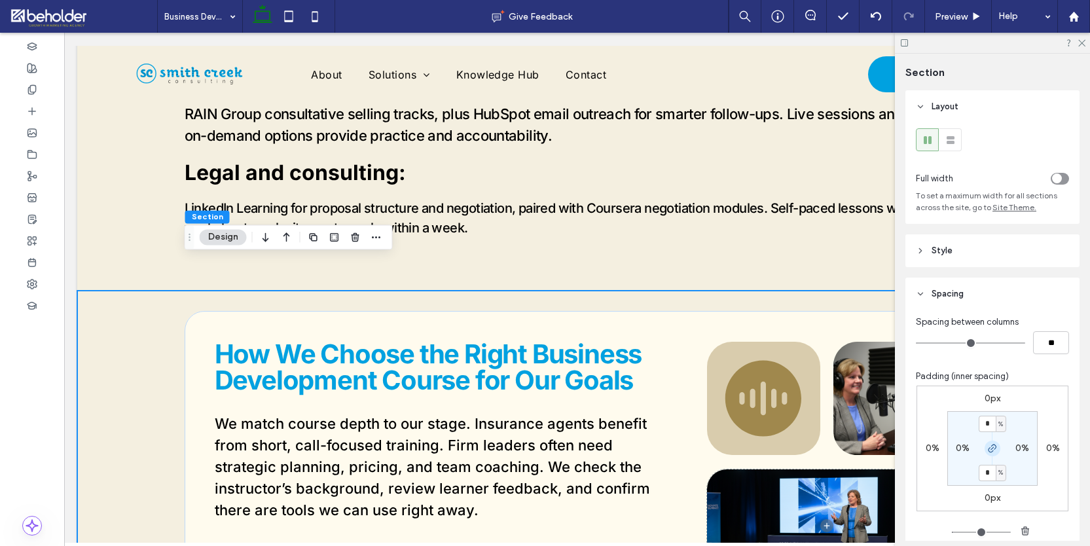
click at [996, 444] on icon "button" at bounding box center [992, 448] width 10 height 10
click at [990, 424] on input "*" at bounding box center [987, 424] width 17 height 16
type input "*"
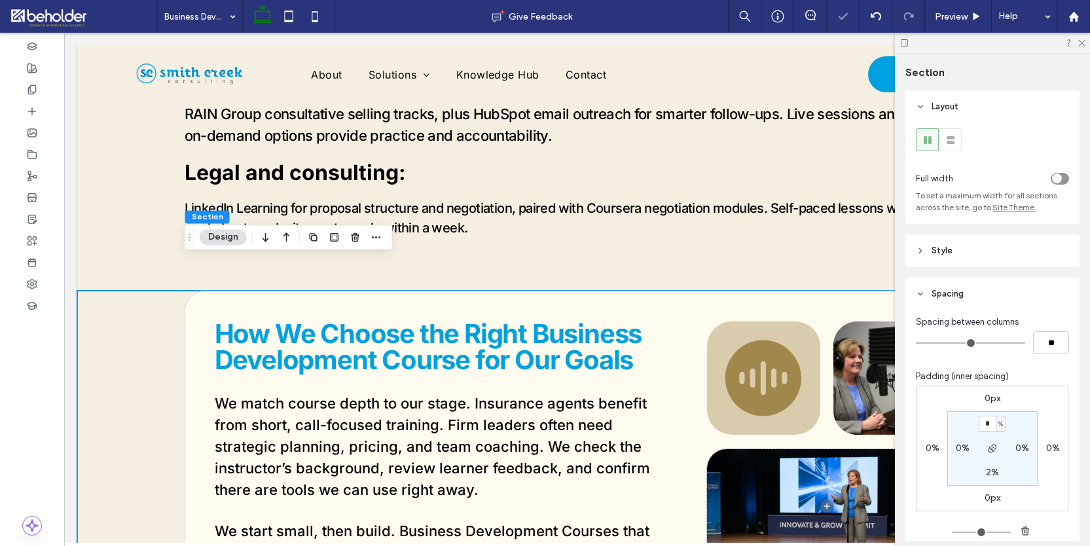
click at [989, 476] on label "2%" at bounding box center [992, 472] width 13 height 11
type input "*"
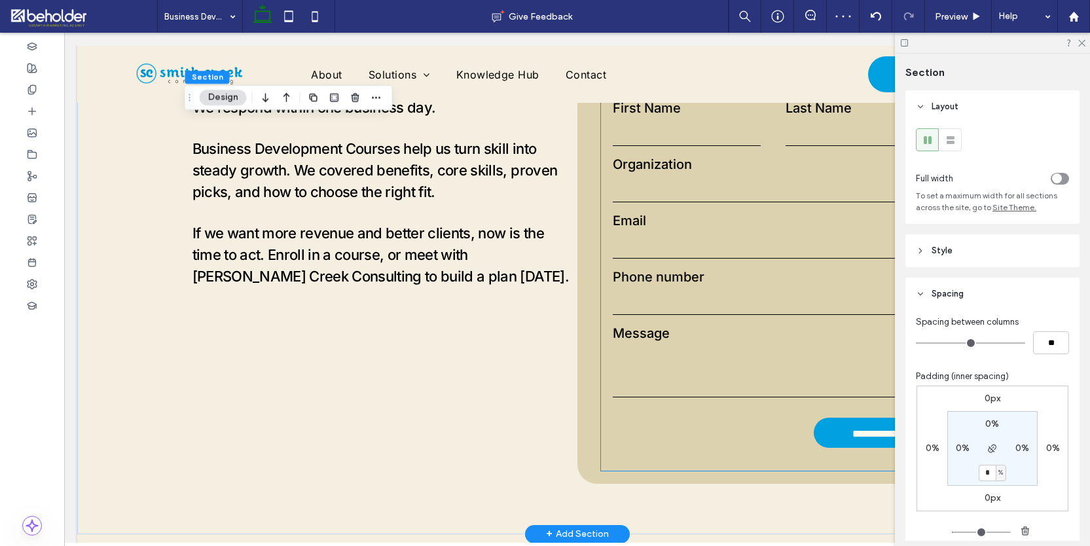
scroll to position [2968, 0]
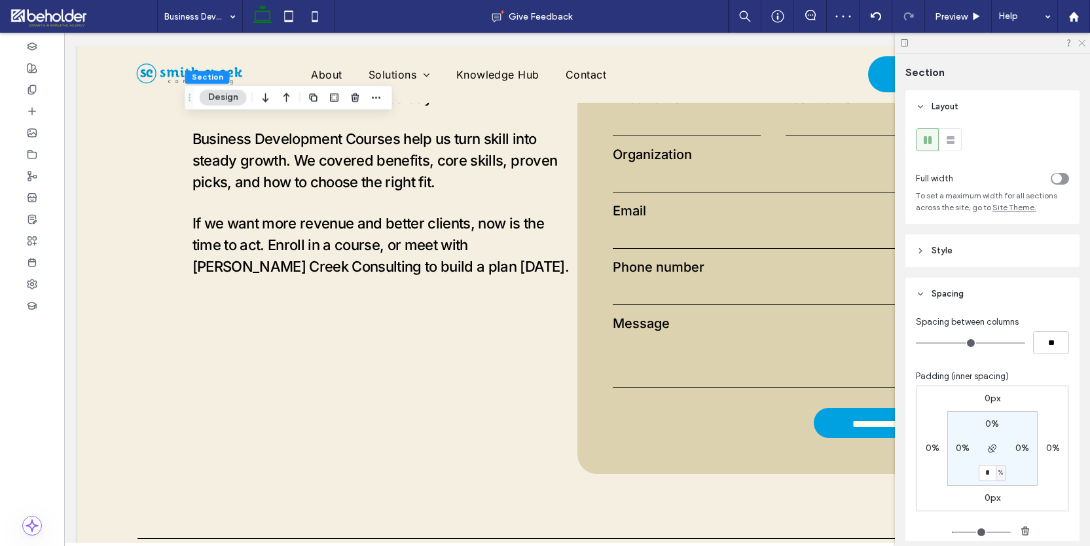
click at [1081, 43] on use at bounding box center [1081, 43] width 7 height 7
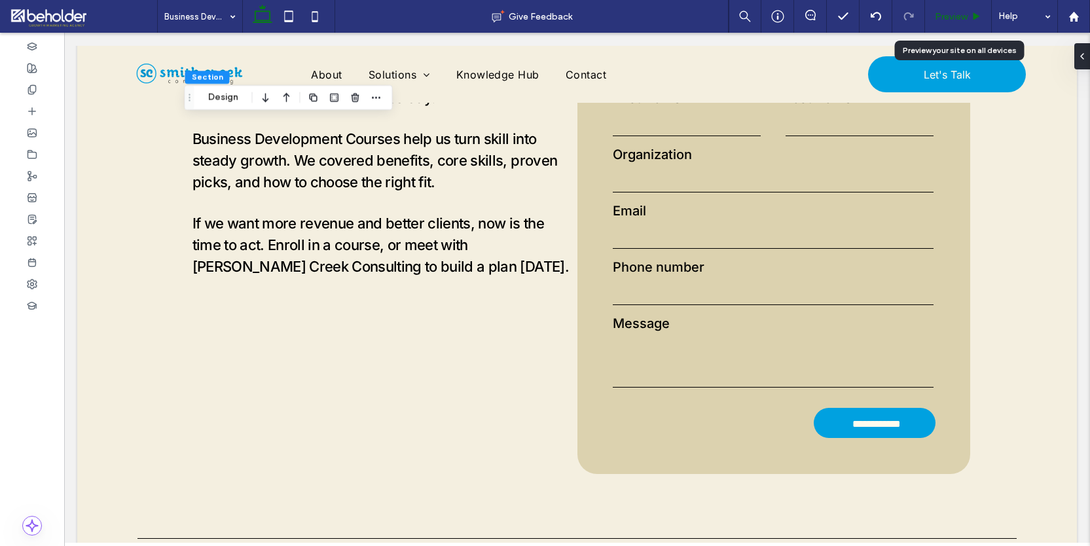
click at [977, 18] on icon at bounding box center [977, 17] width 10 height 10
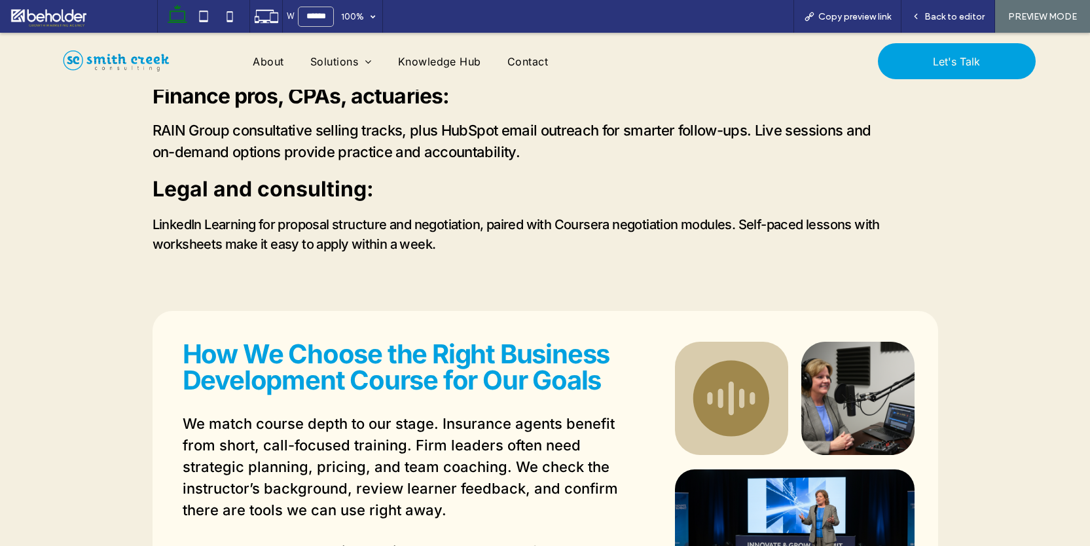
scroll to position [2127, 0]
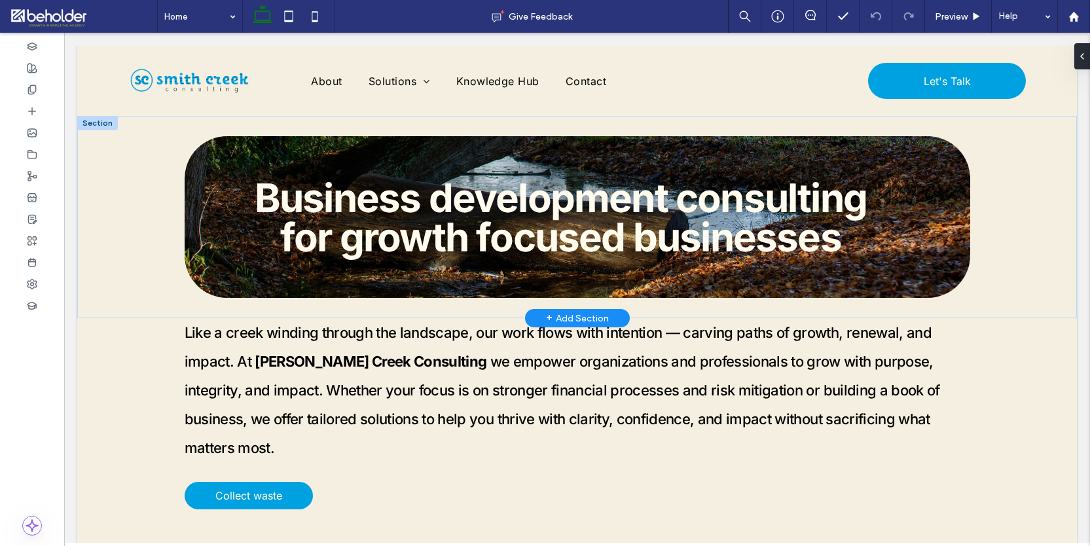
click at [99, 123] on div at bounding box center [97, 123] width 41 height 14
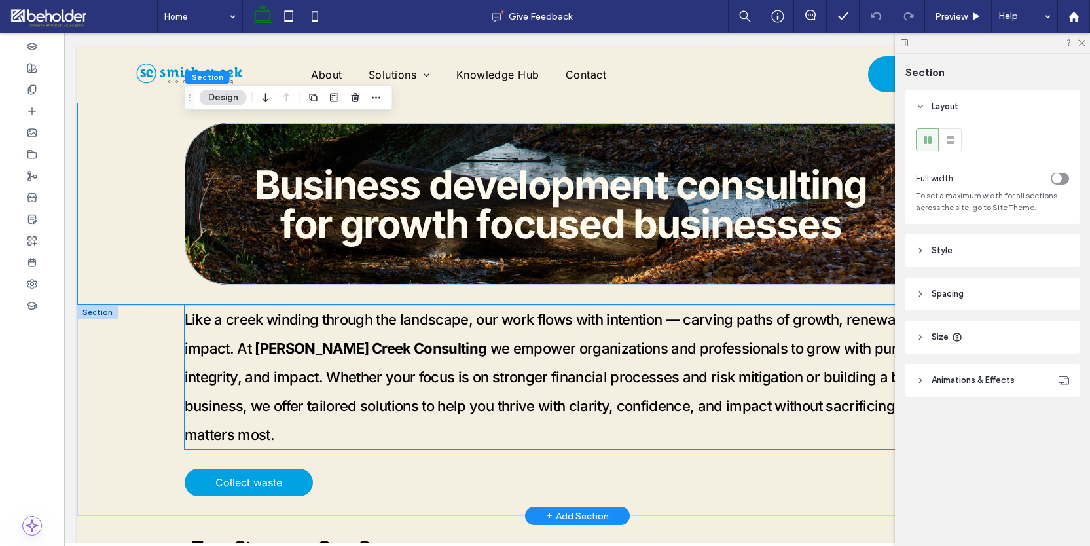
scroll to position [39, 0]
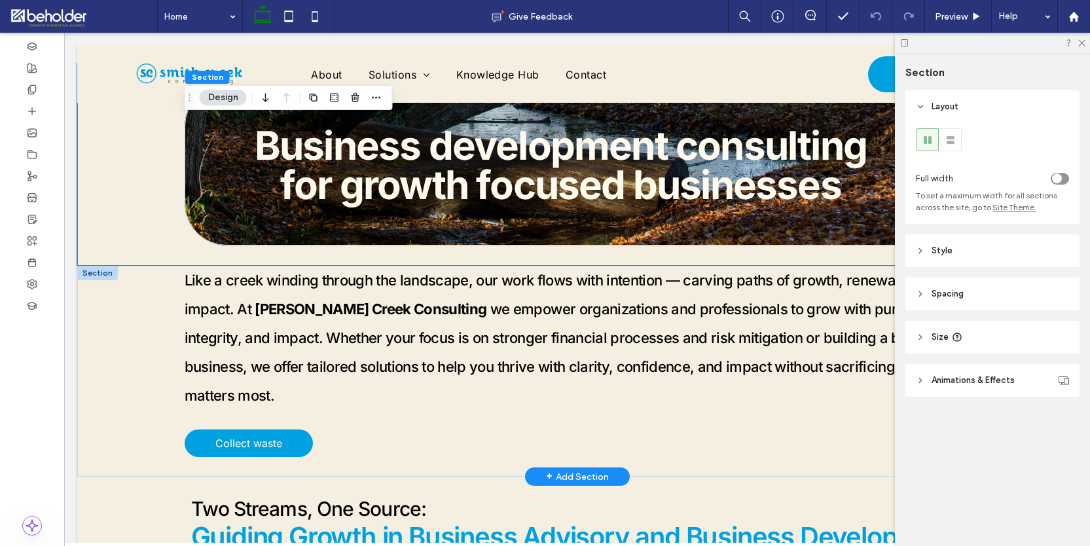
click at [97, 270] on div at bounding box center [97, 273] width 41 height 14
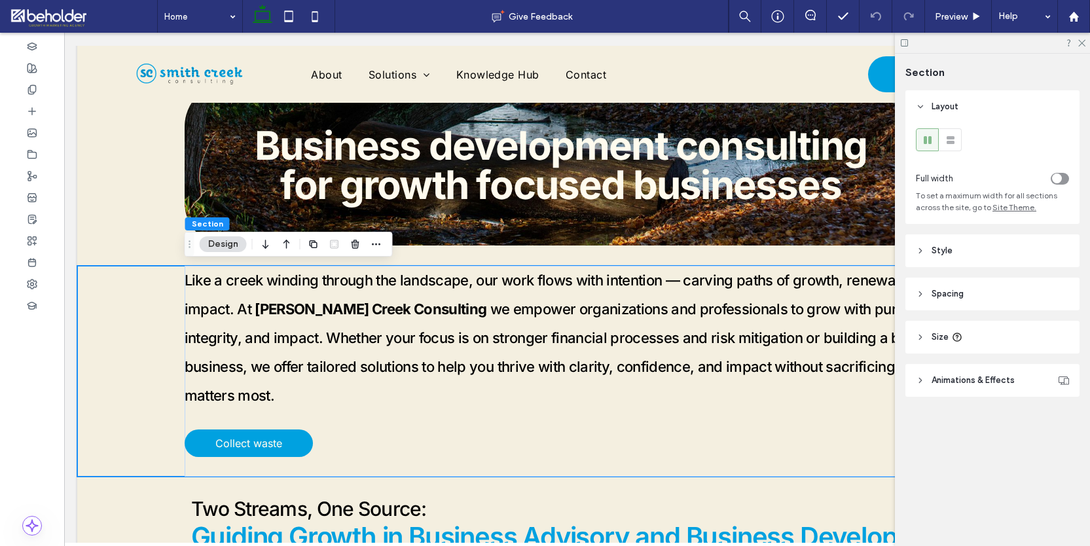
click at [928, 330] on header "Size" at bounding box center [993, 337] width 174 height 33
click at [923, 302] on header "Spacing" at bounding box center [993, 294] width 174 height 33
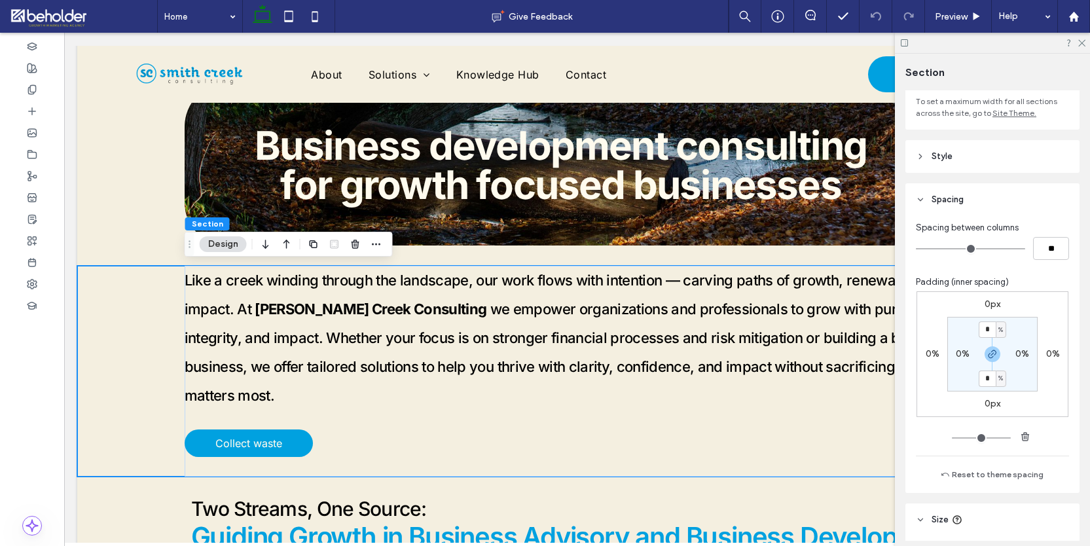
scroll to position [119, 0]
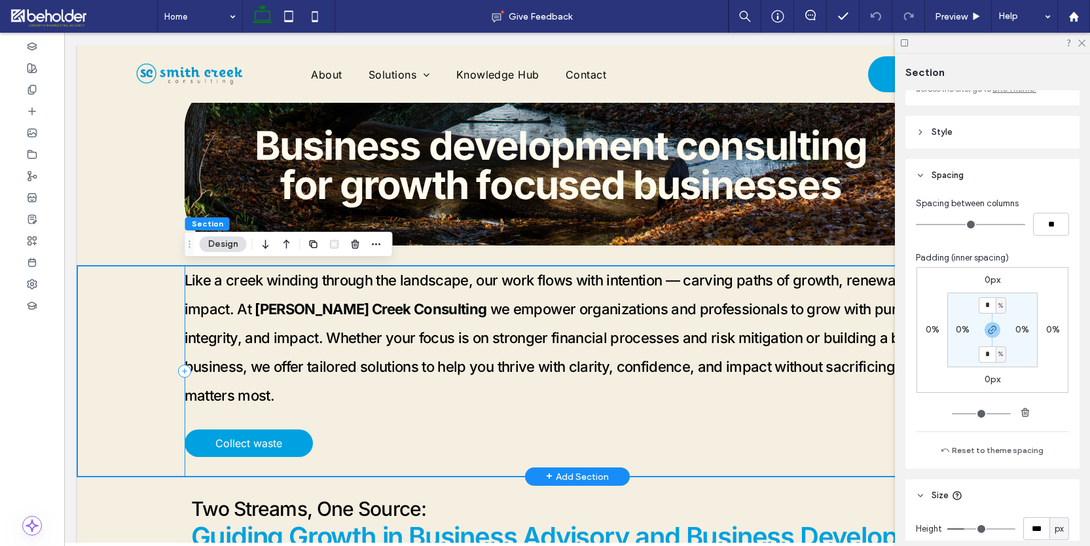
click at [741, 403] on div "Like a creek winding through the landscape, our work flows with intention — car…" at bounding box center [578, 371] width 786 height 211
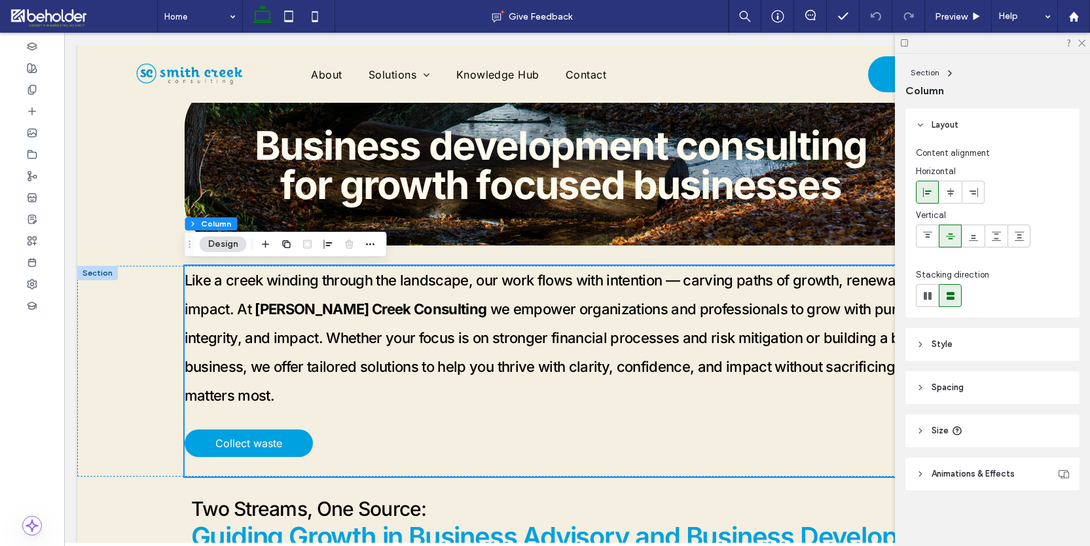
click at [921, 390] on icon at bounding box center [920, 387] width 9 height 9
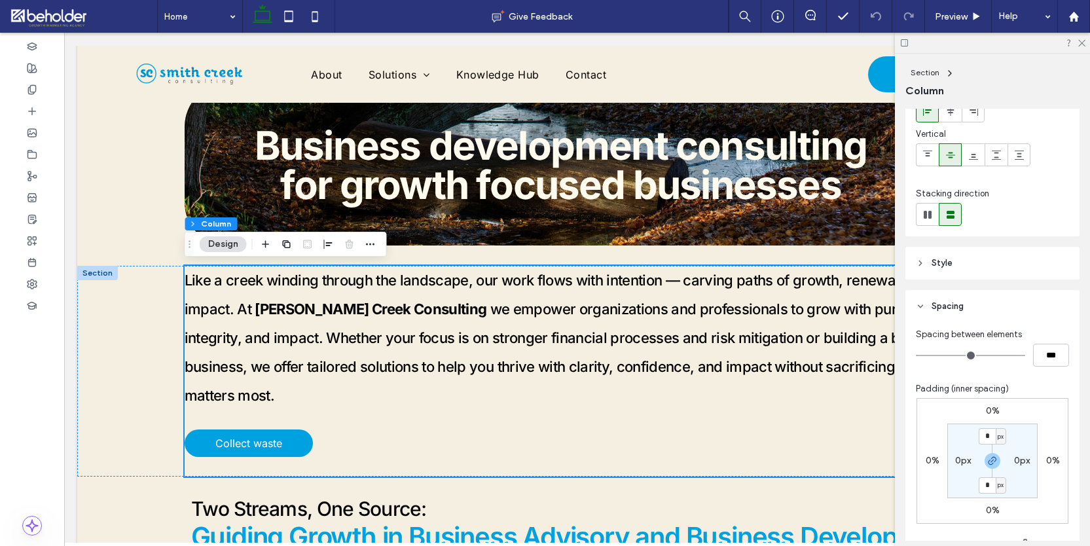
scroll to position [138, 0]
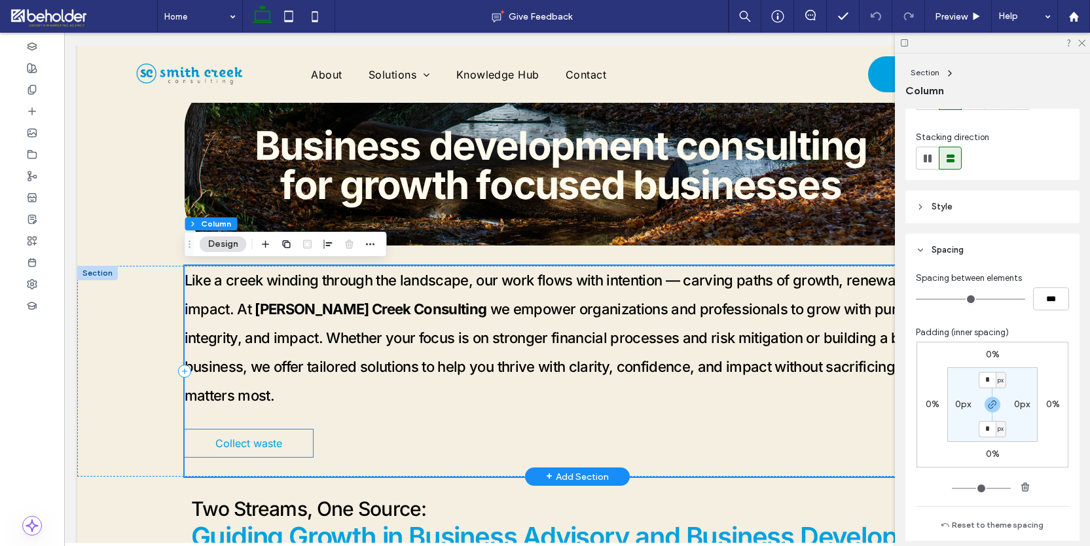
click at [256, 437] on span "Collect waste" at bounding box center [248, 443] width 67 height 13
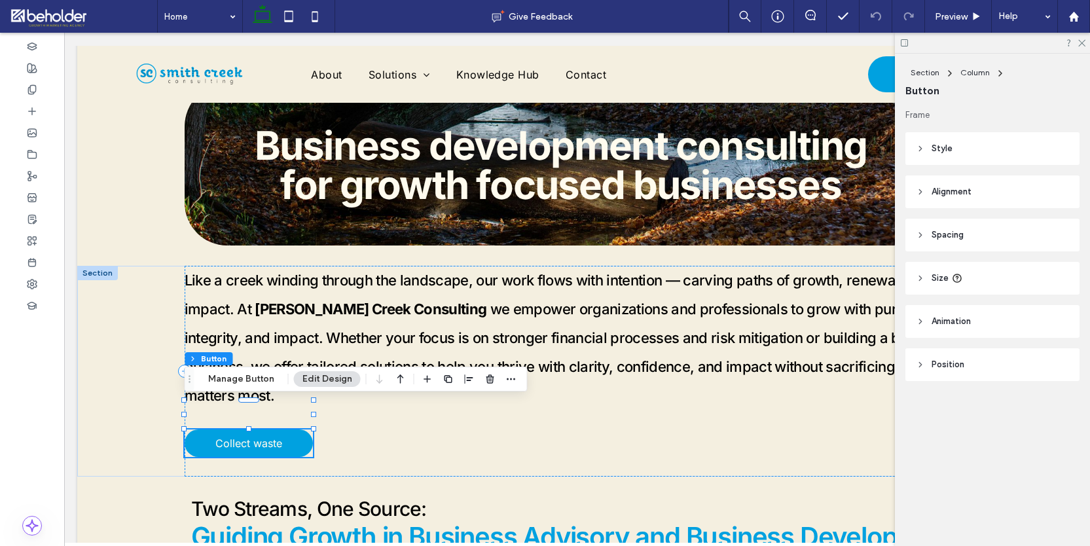
click at [937, 236] on span "Spacing" at bounding box center [948, 235] width 32 height 13
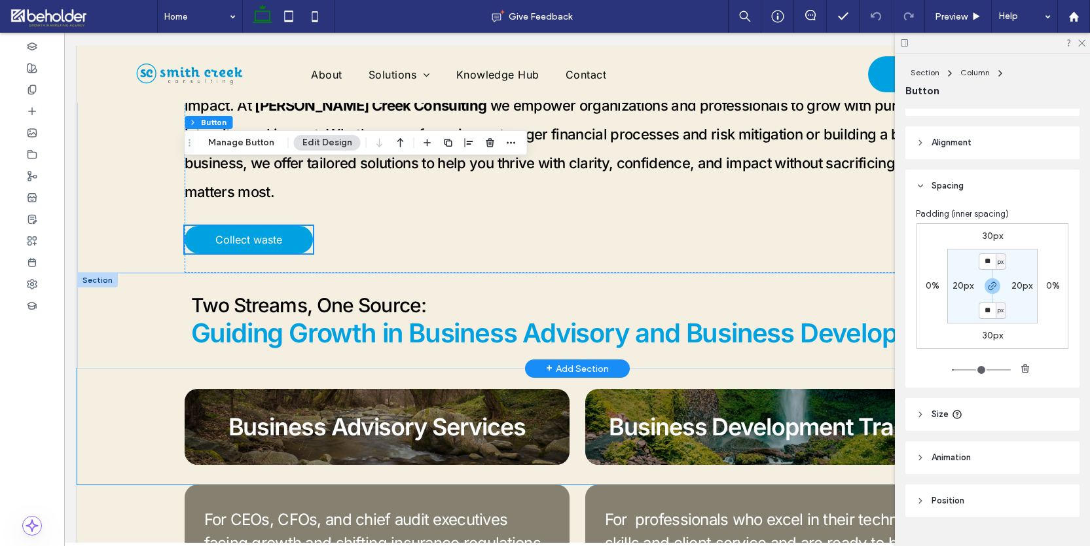
scroll to position [276, 0]
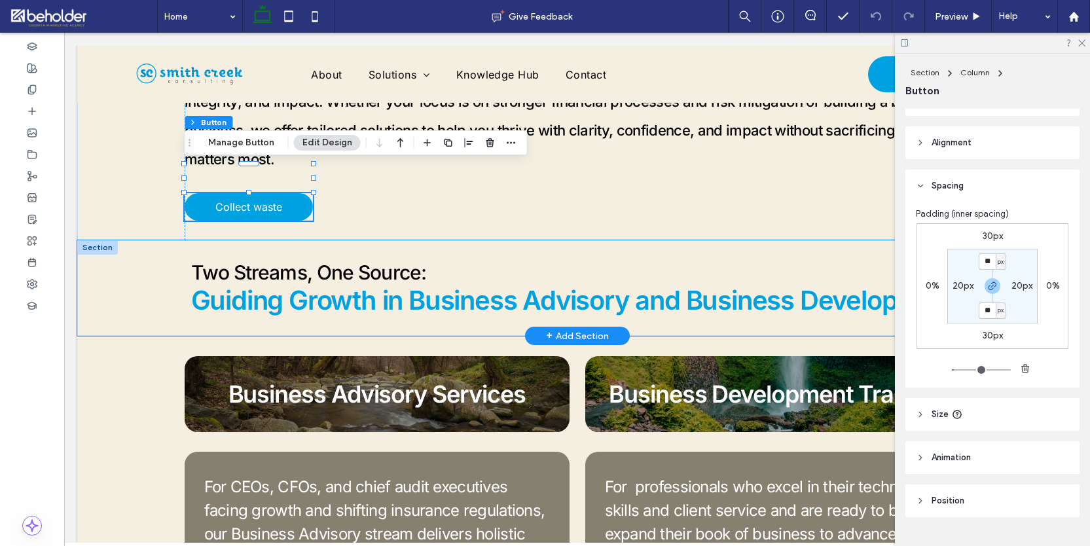
click at [111, 247] on div "Two Streams, One Source: Guiding Growth in Business Advisory and Business Devel…" at bounding box center [577, 288] width 1000 height 96
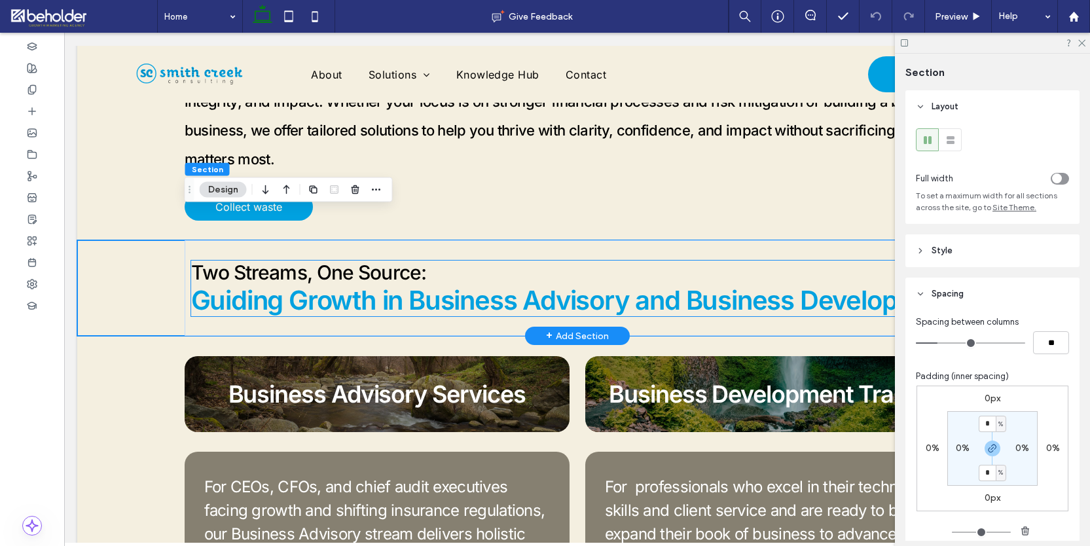
click at [745, 261] on p "Two Streams, One Source:" at bounding box center [577, 273] width 773 height 24
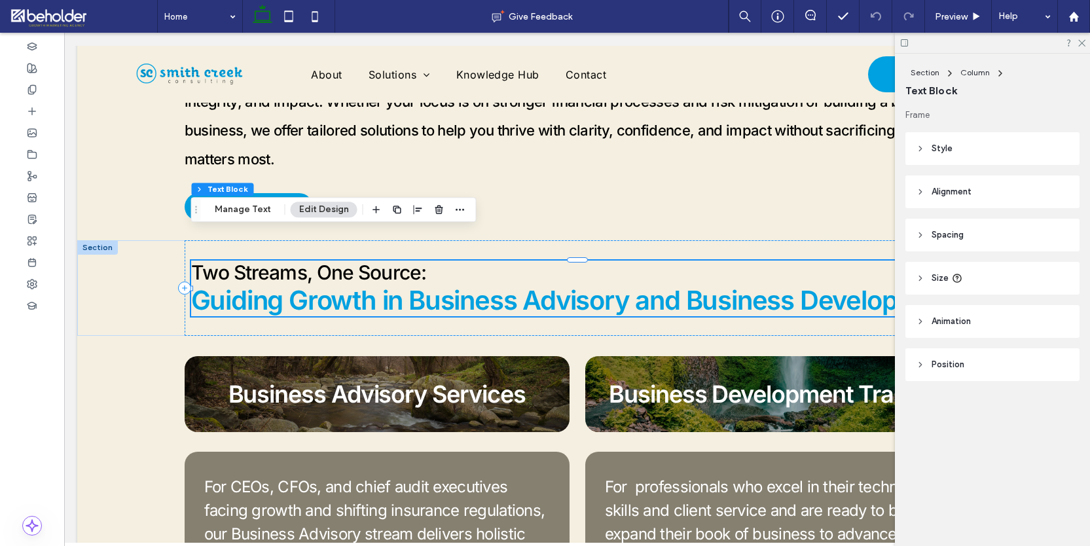
click at [946, 240] on span "Spacing" at bounding box center [948, 235] width 32 height 13
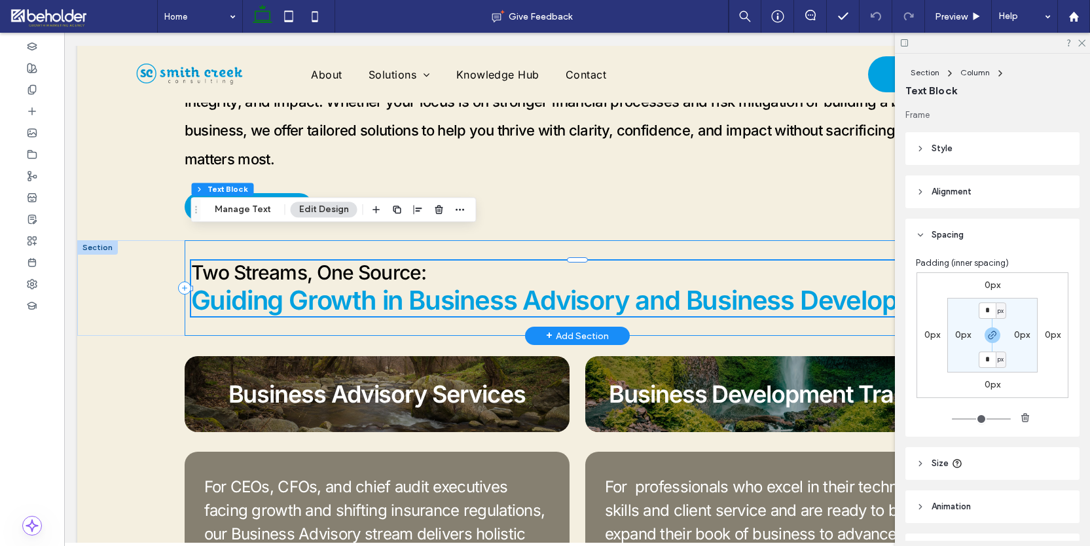
click at [474, 300] on div "Two Streams, One Source: Guiding Growth in Business Advisory and Business Devel…" at bounding box center [578, 288] width 786 height 96
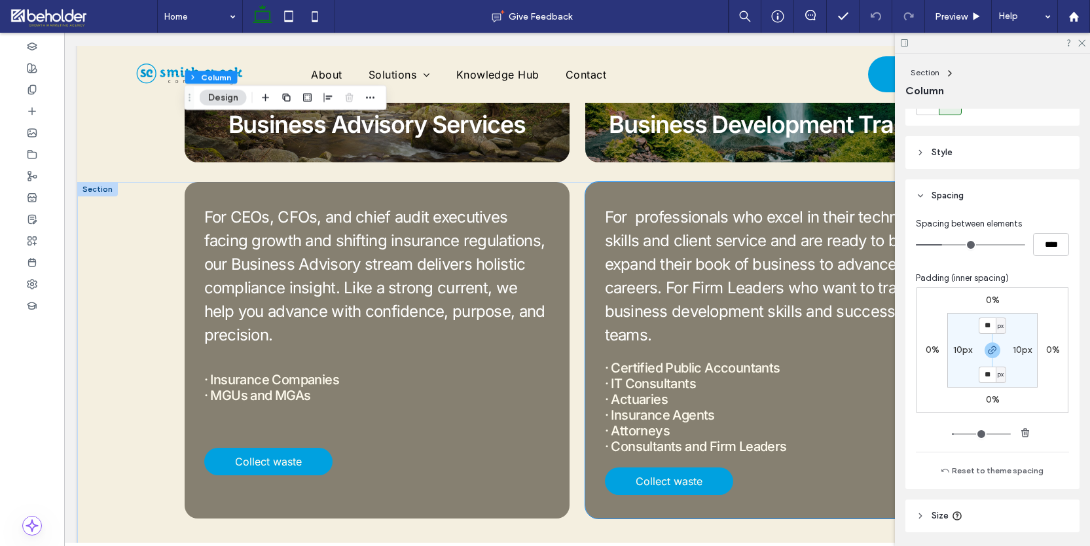
scroll to position [507, 0]
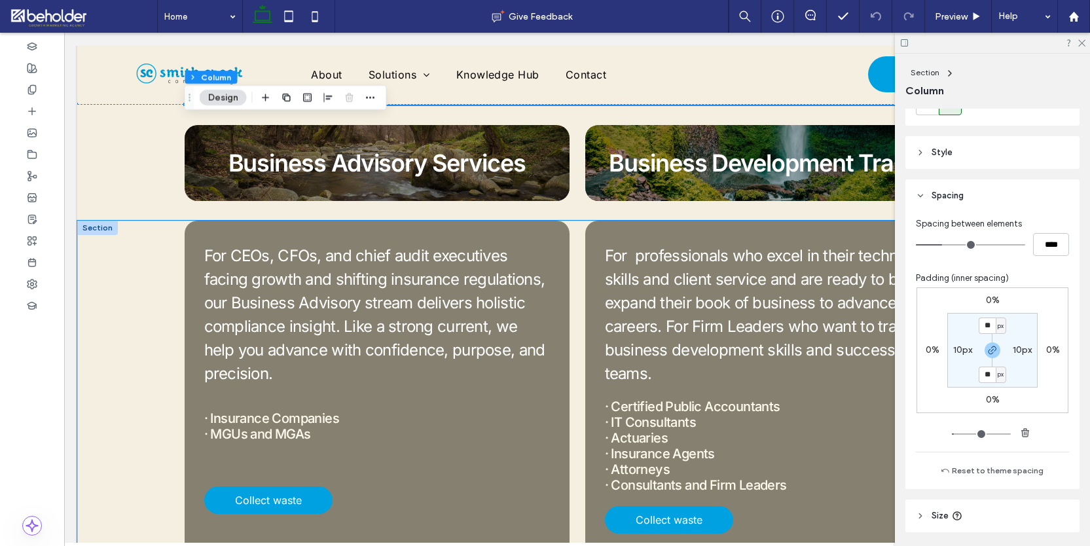
click at [128, 299] on div "For CEOs, CFOs, and chief audit executives facing growth and shifting insurance…" at bounding box center [577, 419] width 1000 height 397
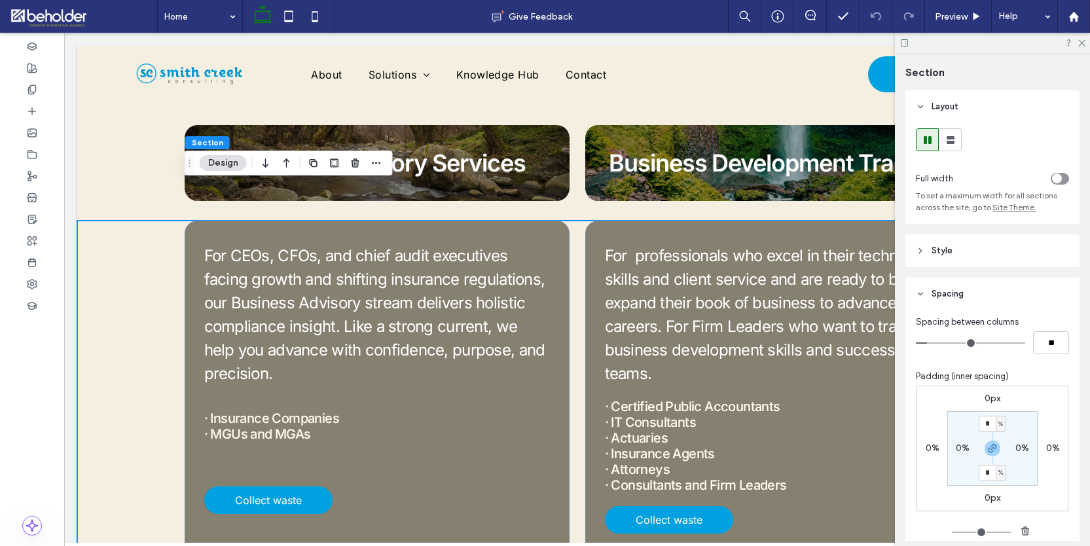
scroll to position [615, 0]
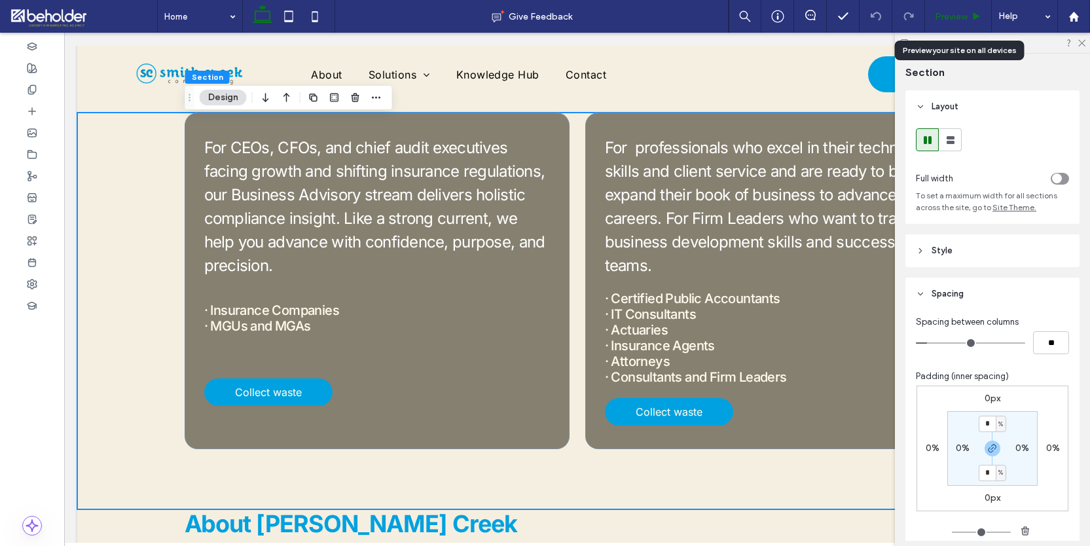
click at [980, 15] on icon at bounding box center [977, 17] width 10 height 10
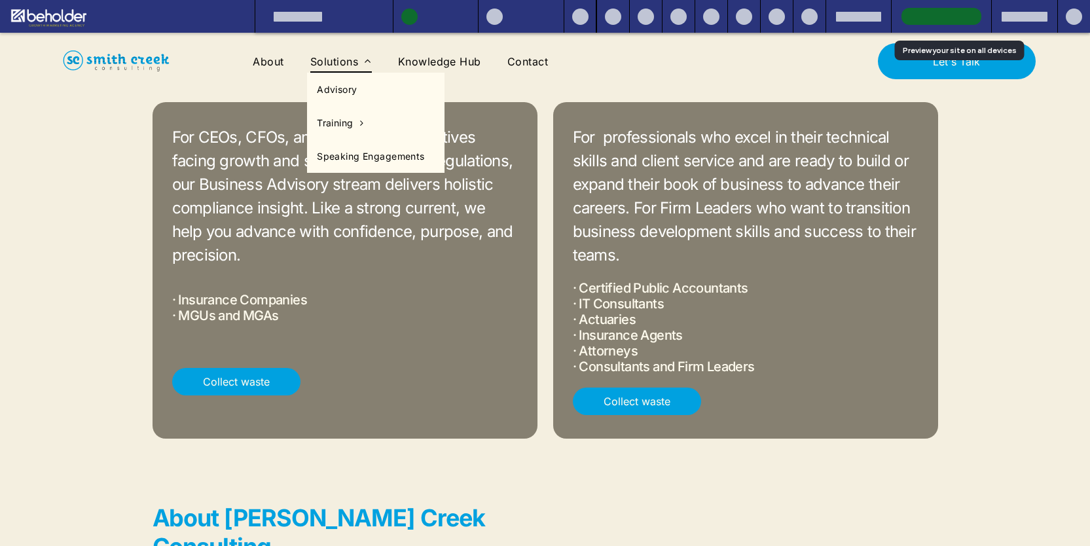
scroll to position [604, 0]
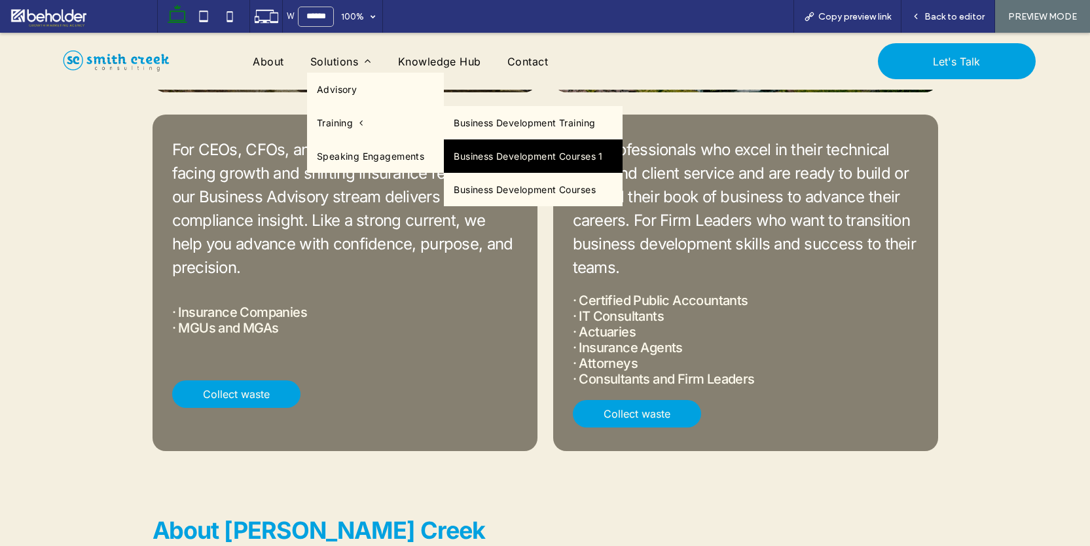
click at [498, 153] on link "Business Development Courses 1" at bounding box center [533, 155] width 179 height 33
